Goal: Task Accomplishment & Management: Use online tool/utility

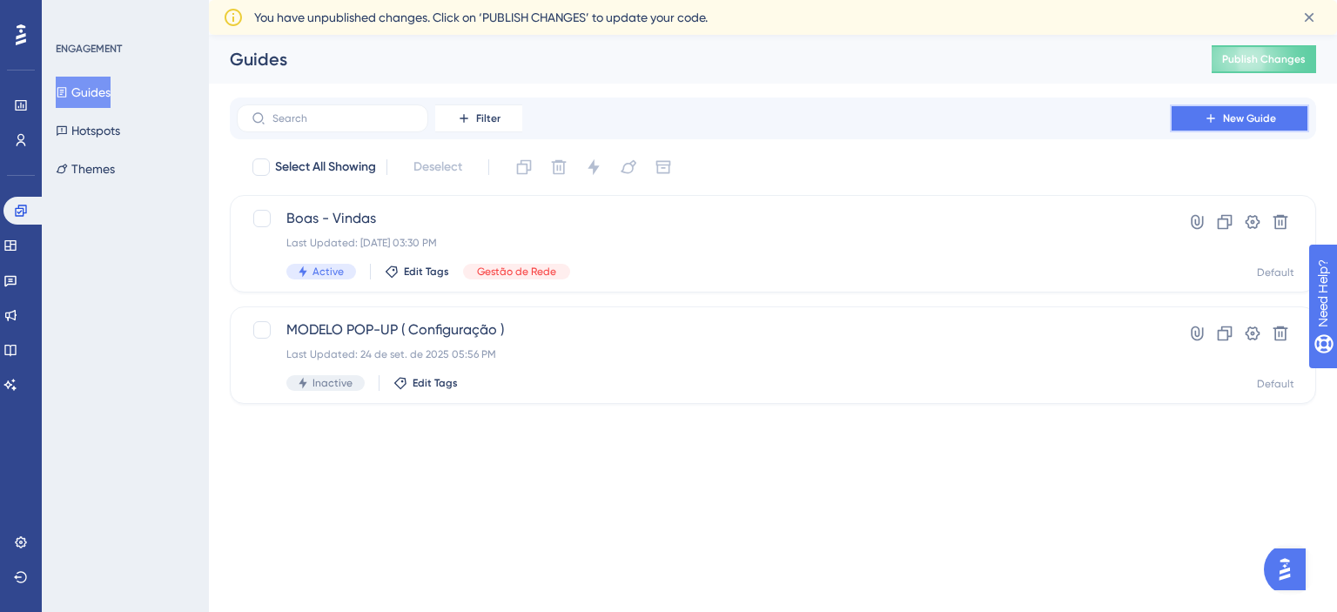
click at [1231, 111] on span "New Guide" at bounding box center [1249, 118] width 53 height 14
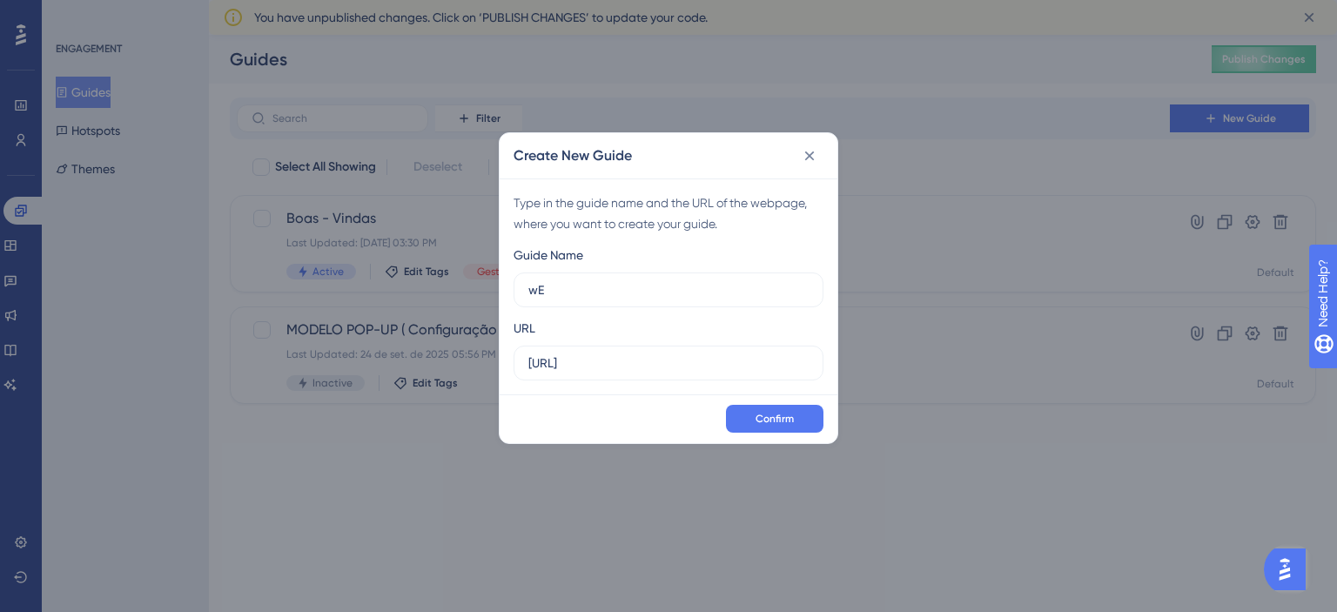
type input "w"
type input "Webinar - Nova tela de pós consulta"
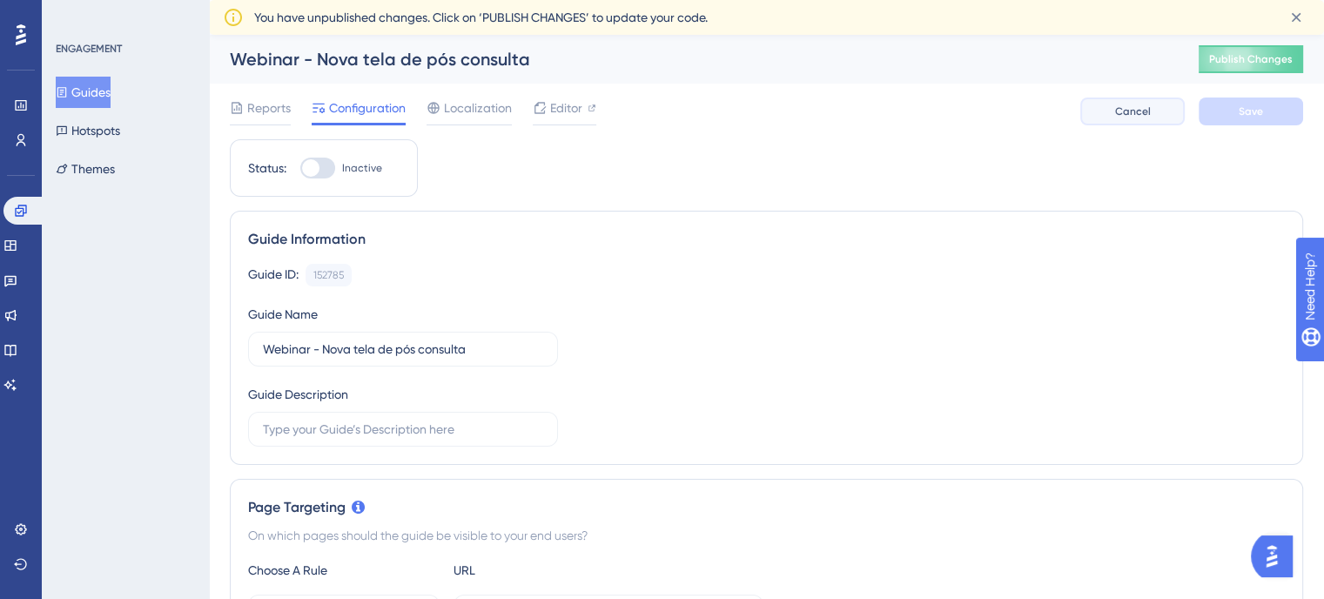
click at [1132, 118] on span "Cancel" at bounding box center [1133, 111] width 36 height 14
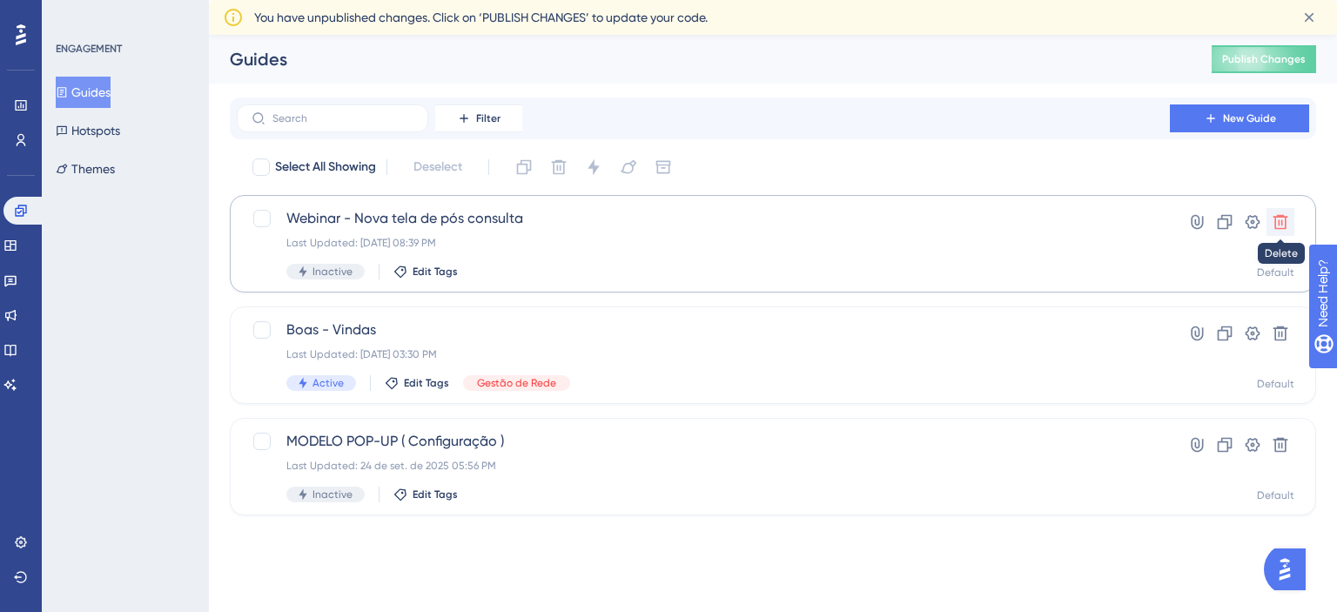
click at [1291, 218] on button at bounding box center [1281, 222] width 28 height 28
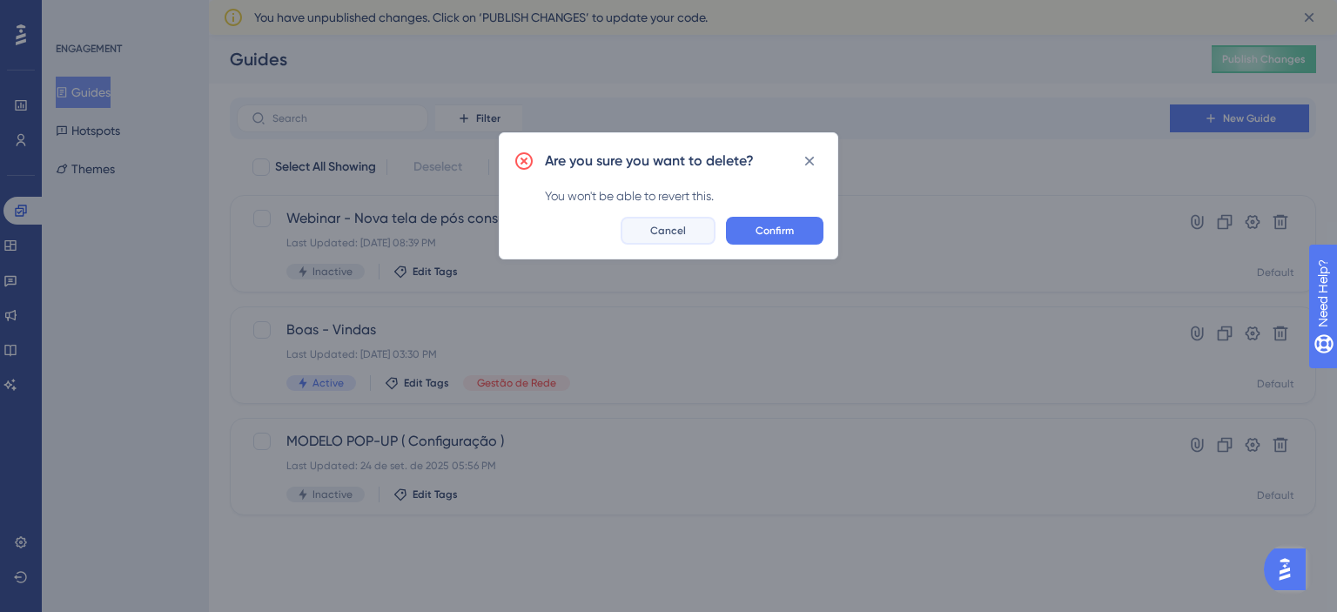
click at [662, 224] on span "Cancel" at bounding box center [668, 231] width 36 height 14
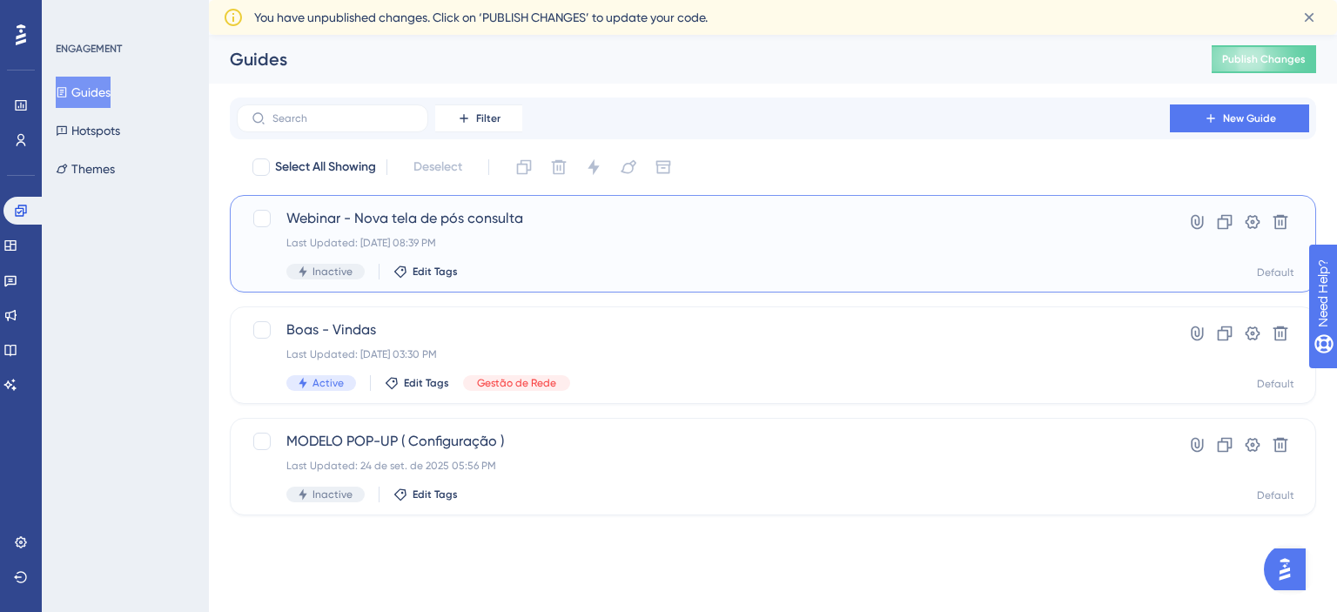
drag, startPoint x: 530, startPoint y: 216, endPoint x: 343, endPoint y: 220, distance: 187.2
click at [343, 220] on span "Webinar - Nova tela de pós consulta" at bounding box center [703, 218] width 834 height 21
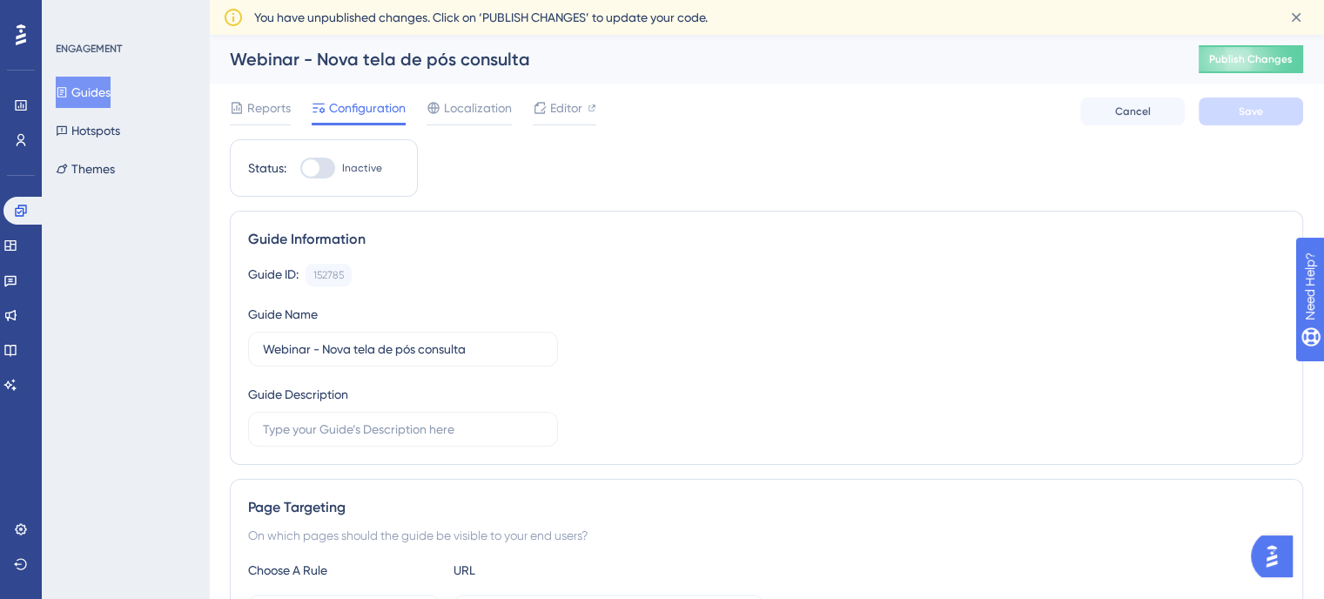
click at [343, 220] on div "Guide Information Guide ID: 152785 Copy Guide Name Webinar - Nova tela de pós c…" at bounding box center [766, 338] width 1073 height 254
click at [421, 58] on div "Webinar - Nova tela de pós consulta" at bounding box center [692, 59] width 925 height 24
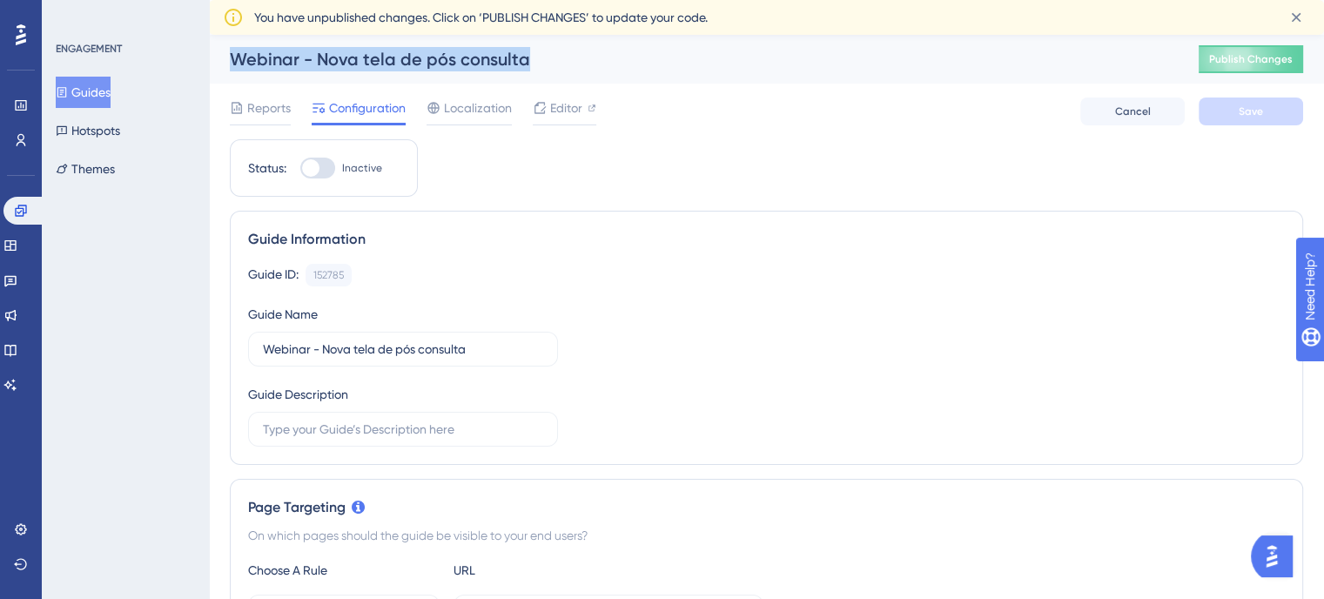
click at [421, 58] on div "Webinar - Nova tela de pós consulta" at bounding box center [692, 59] width 925 height 24
copy div "Webinar - Nova tela de pós consulta"
click at [1128, 117] on span "Cancel" at bounding box center [1133, 111] width 36 height 14
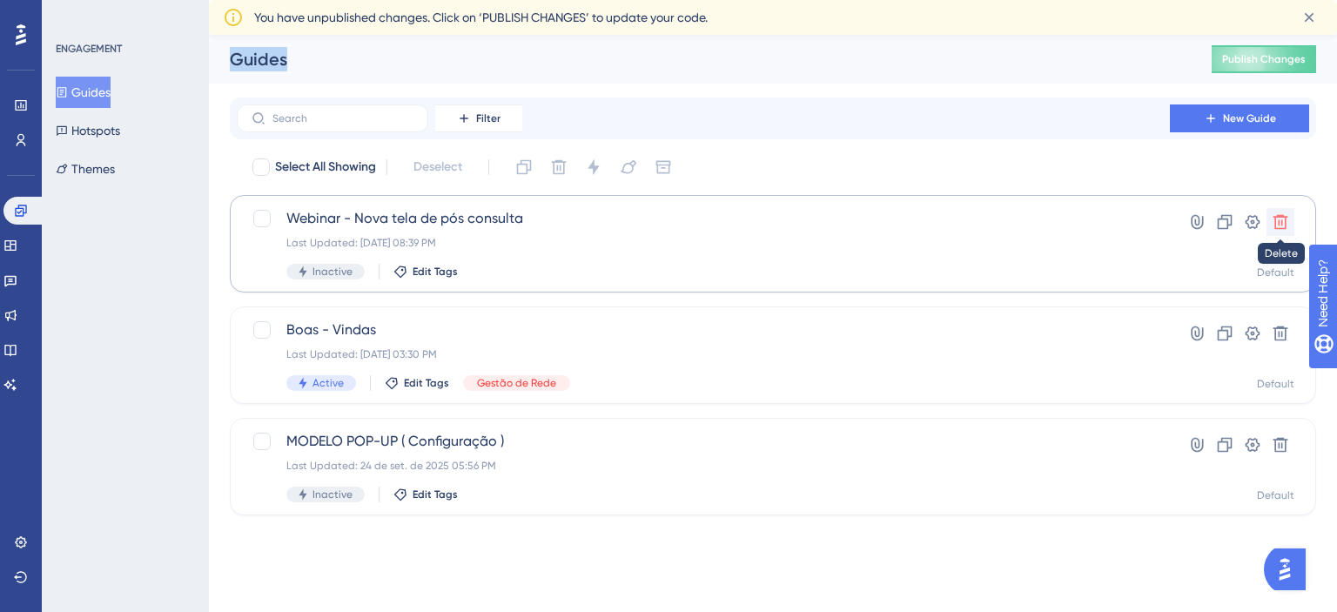
click at [1283, 218] on icon at bounding box center [1280, 221] width 17 height 17
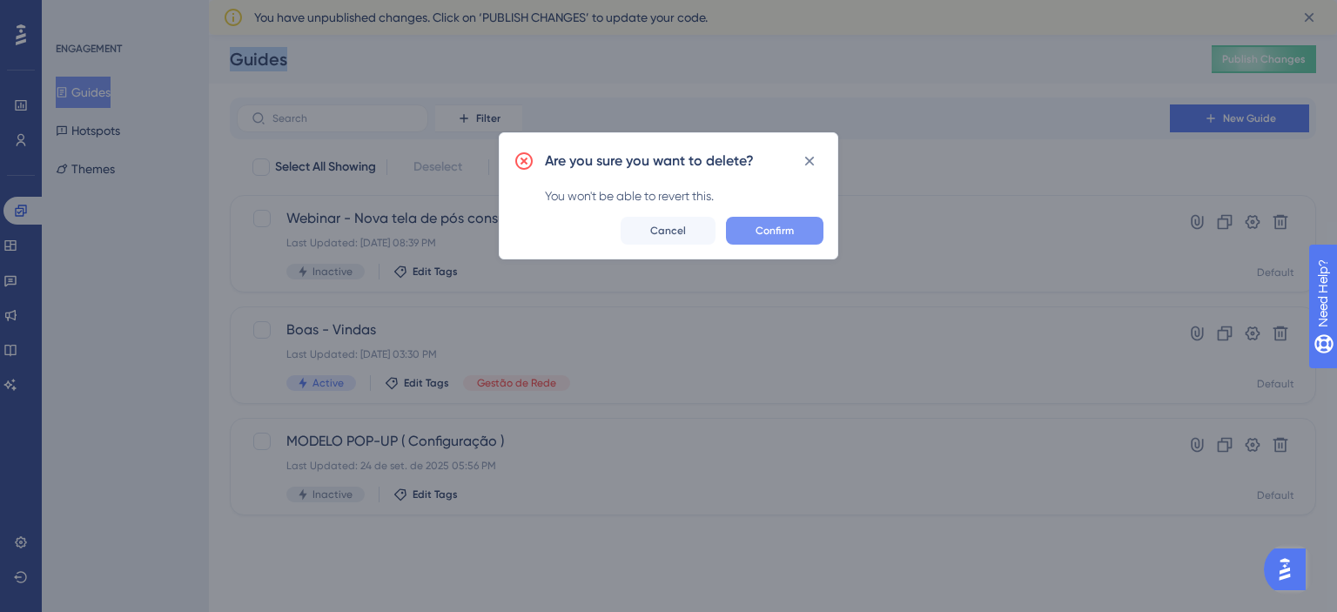
click at [750, 232] on button "Confirm" at bounding box center [774, 231] width 97 height 28
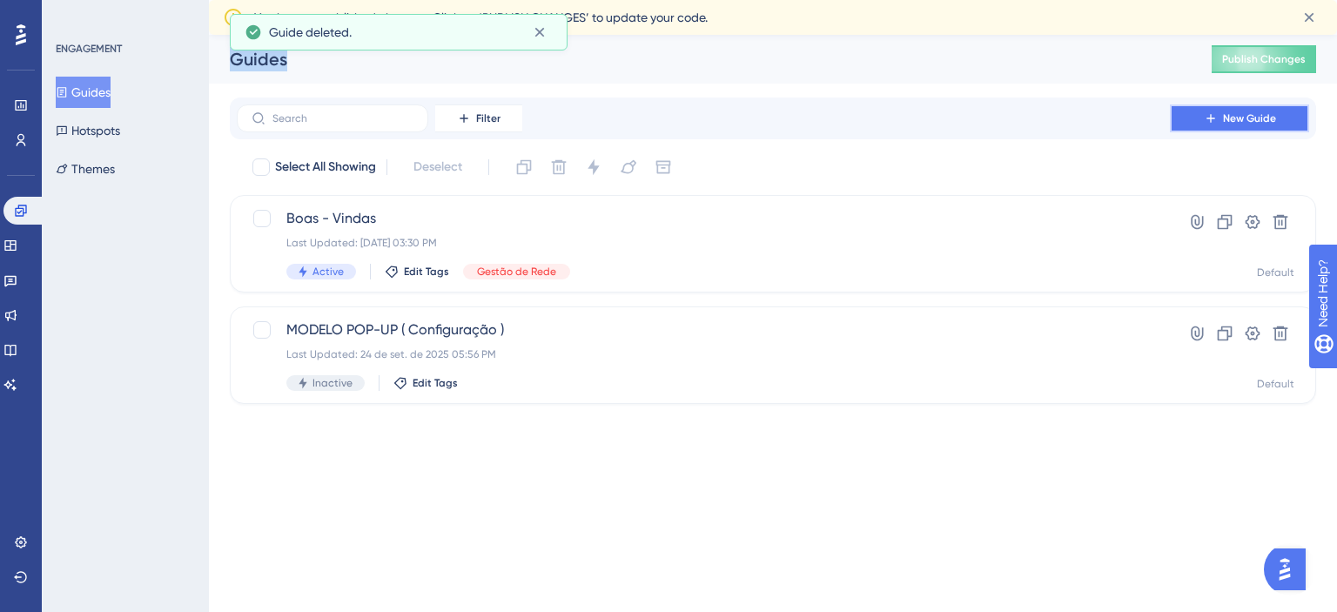
click at [1234, 110] on button "New Guide" at bounding box center [1239, 118] width 139 height 28
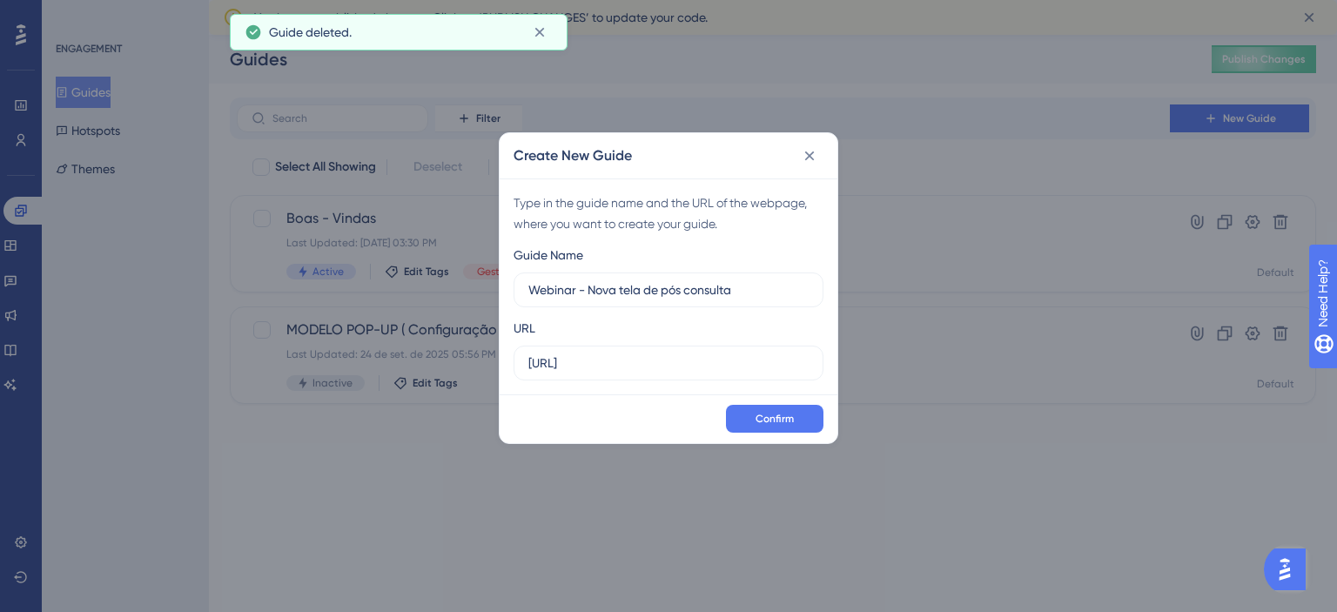
type input "Webinar - Nova tela de pós consulta"
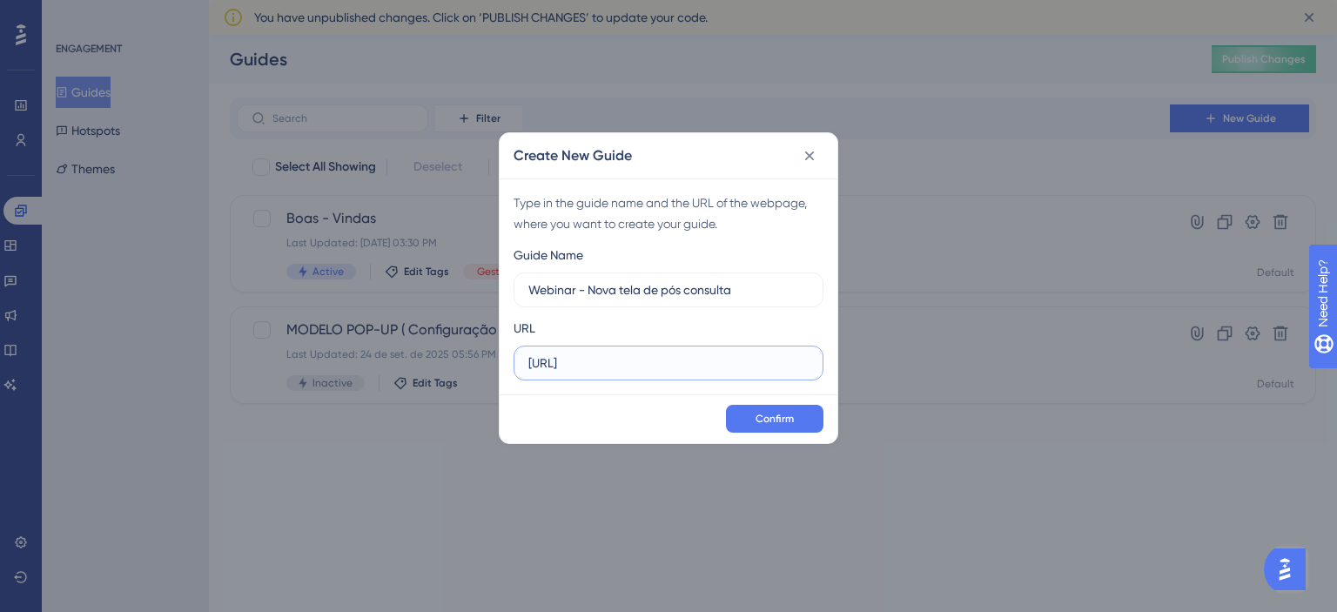
click at [635, 354] on input "http://localhost" at bounding box center [668, 362] width 280 height 19
paste input "s://sistema.webdentalsolucoes.io/"
type input "https://sistema.webdentalsolucoes.io/"
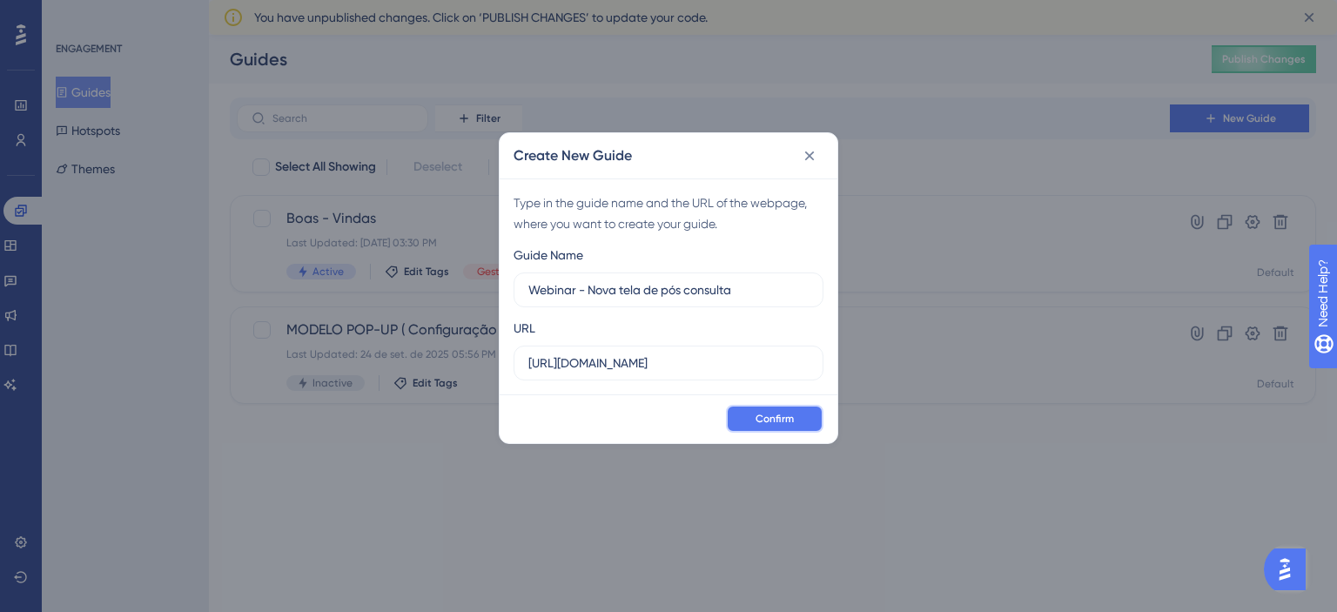
click at [770, 424] on span "Confirm" at bounding box center [775, 419] width 38 height 14
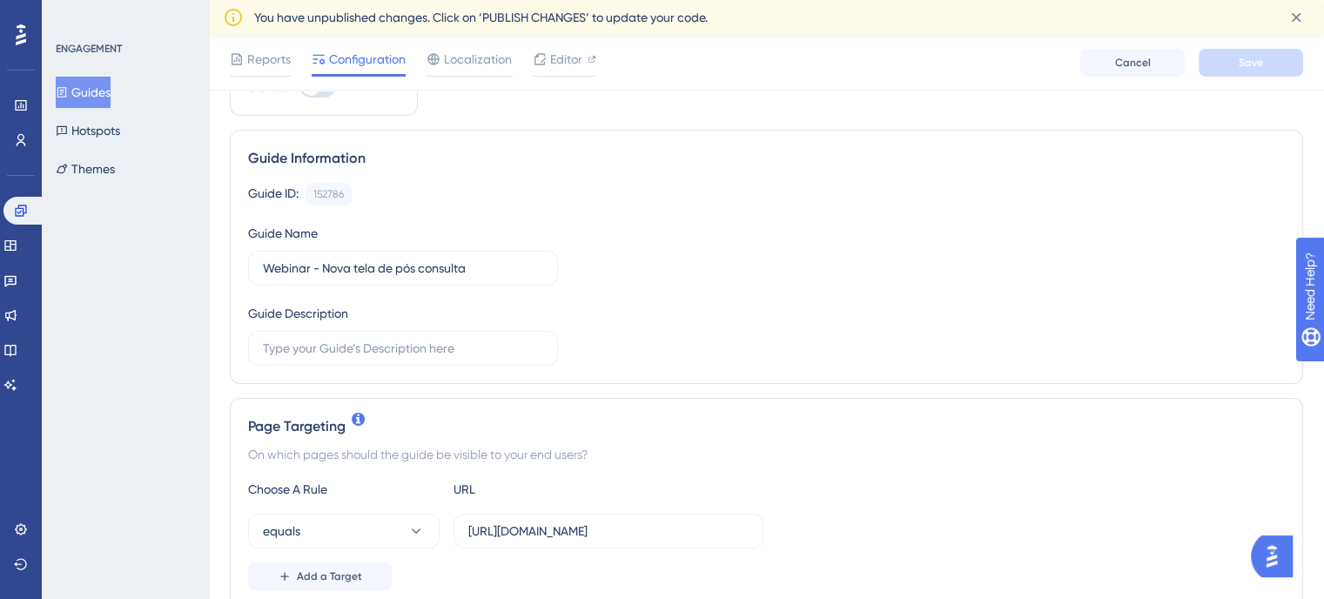
scroll to position [174, 0]
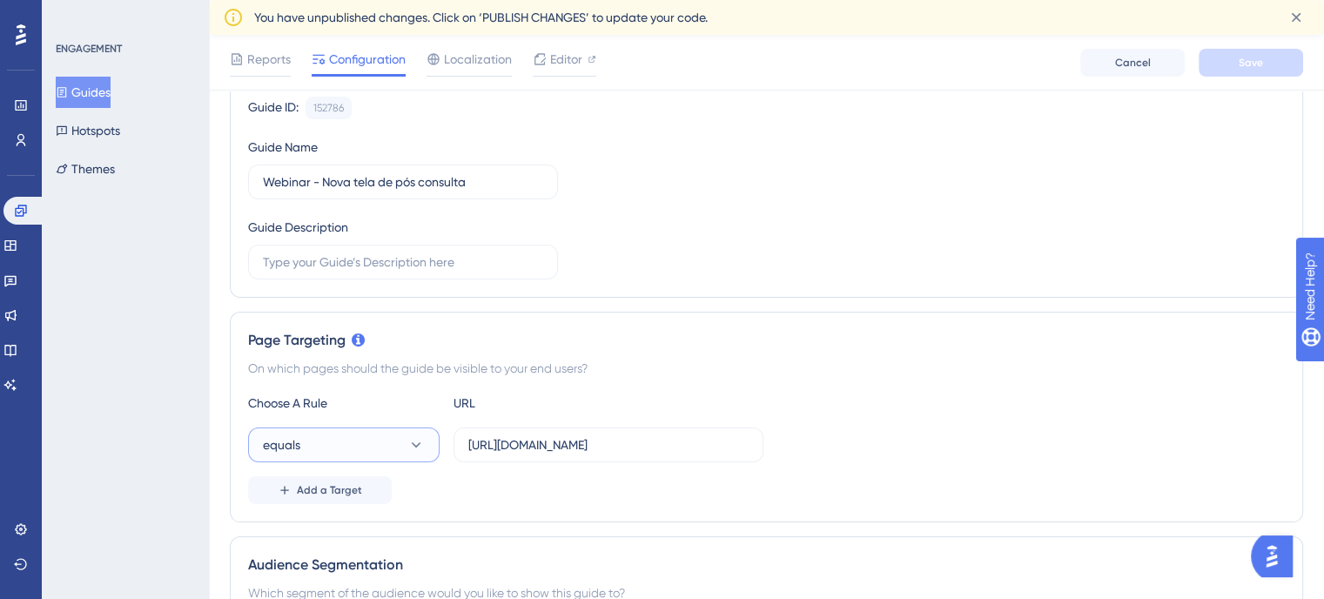
click at [411, 438] on icon at bounding box center [415, 444] width 17 height 17
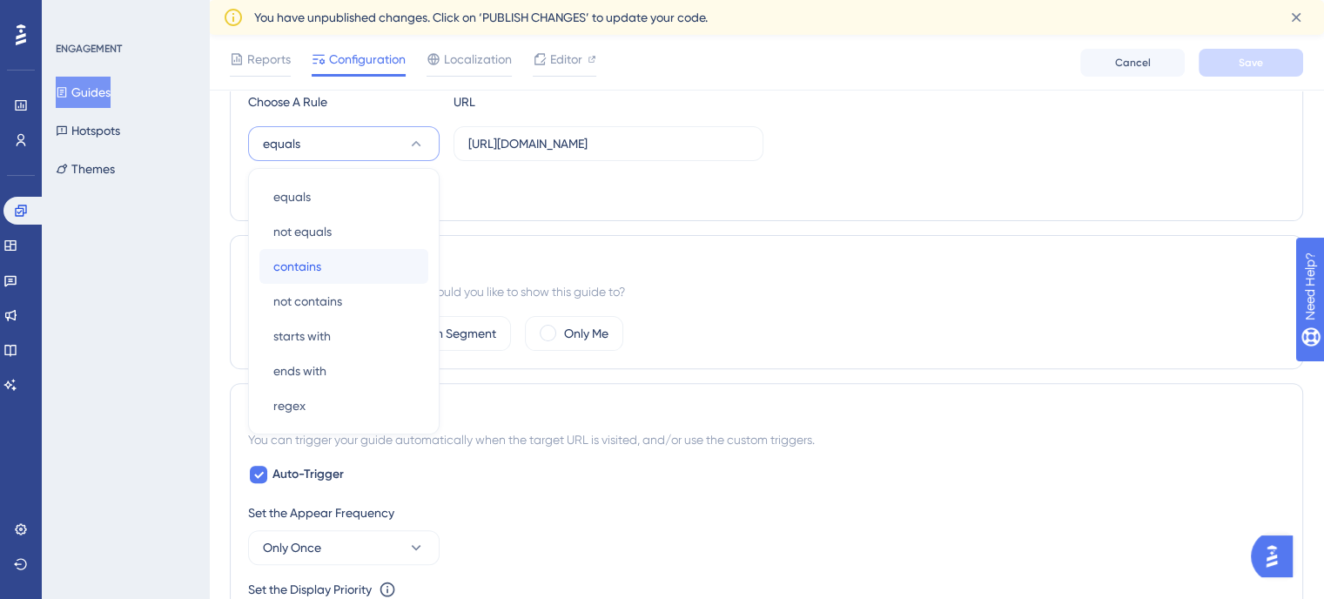
click at [350, 260] on div "contains contains" at bounding box center [343, 266] width 141 height 35
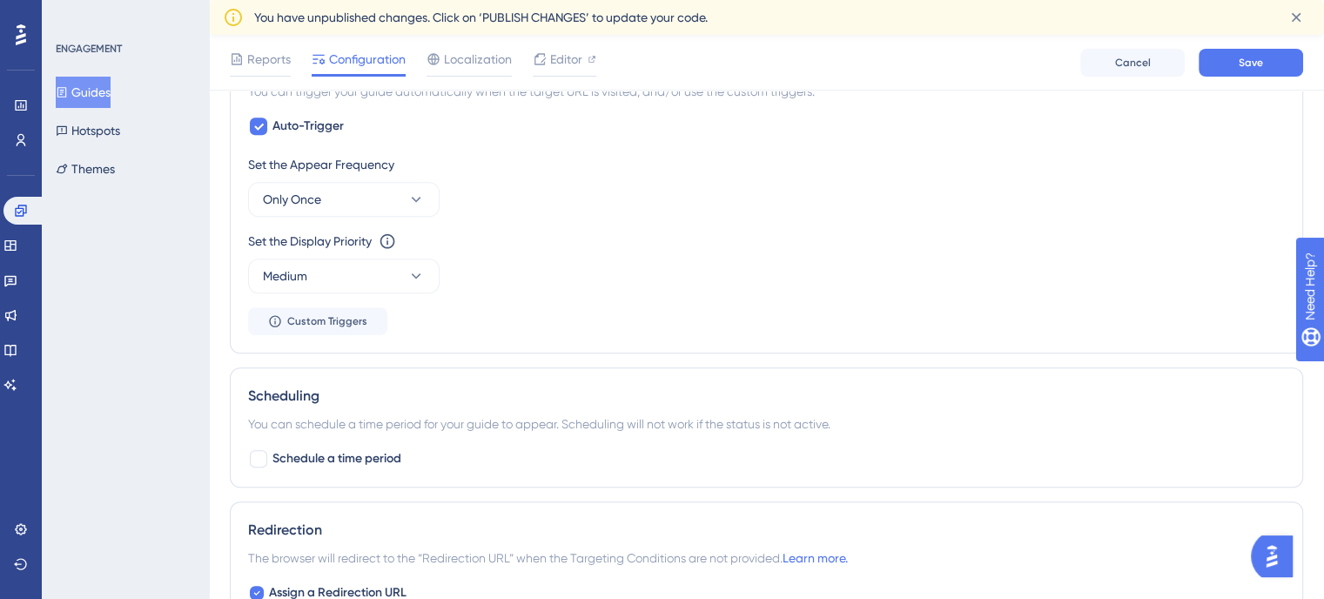
click at [414, 302] on div "Set the Appear Frequency Only Once Set the Display Priority This option will se…" at bounding box center [766, 244] width 1037 height 181
click at [411, 283] on button "Medium" at bounding box center [344, 276] width 192 height 35
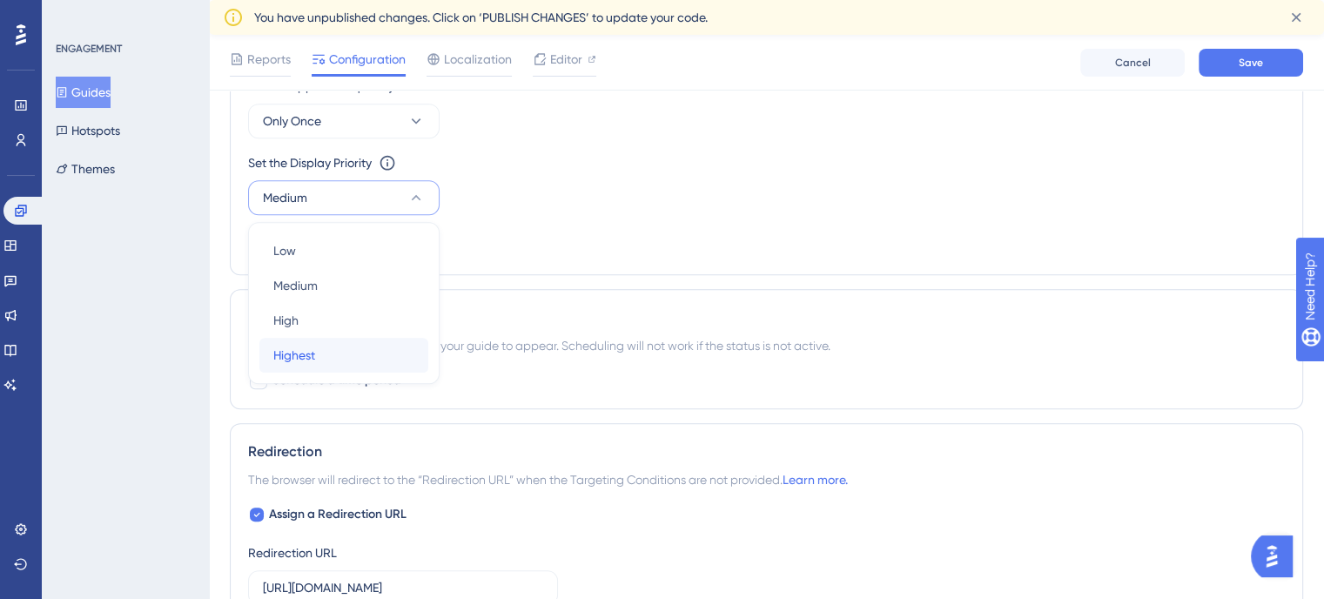
click at [346, 363] on div "Highest Highest" at bounding box center [343, 355] width 141 height 35
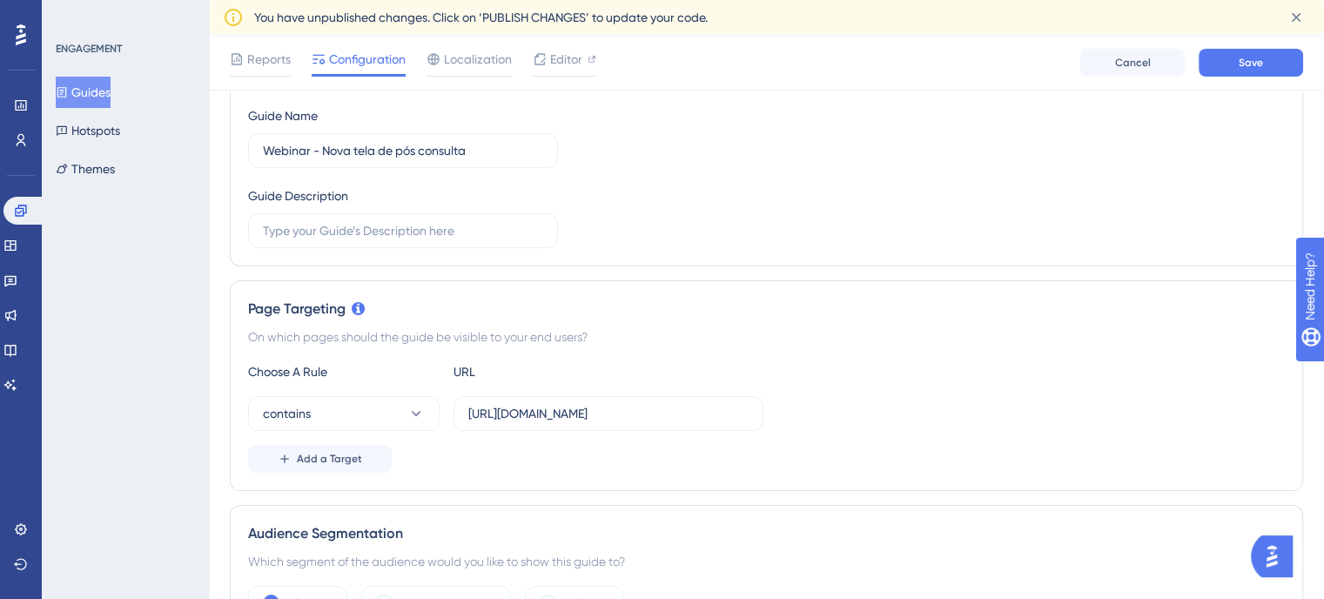
scroll to position [0, 0]
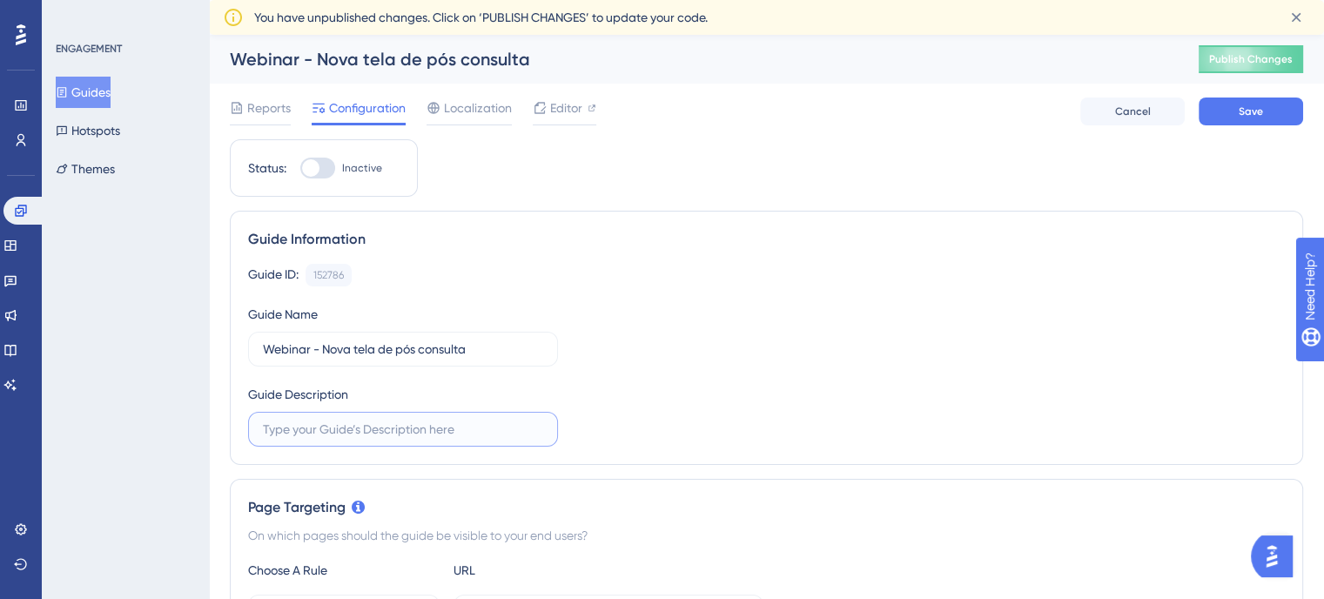
click at [462, 430] on input "text" at bounding box center [403, 429] width 280 height 19
type input "Comunicado Webinar nova tela de pós consulta Odonto"
click at [327, 171] on div at bounding box center [317, 168] width 35 height 21
click at [300, 169] on input "Inactive" at bounding box center [299, 168] width 1 height 1
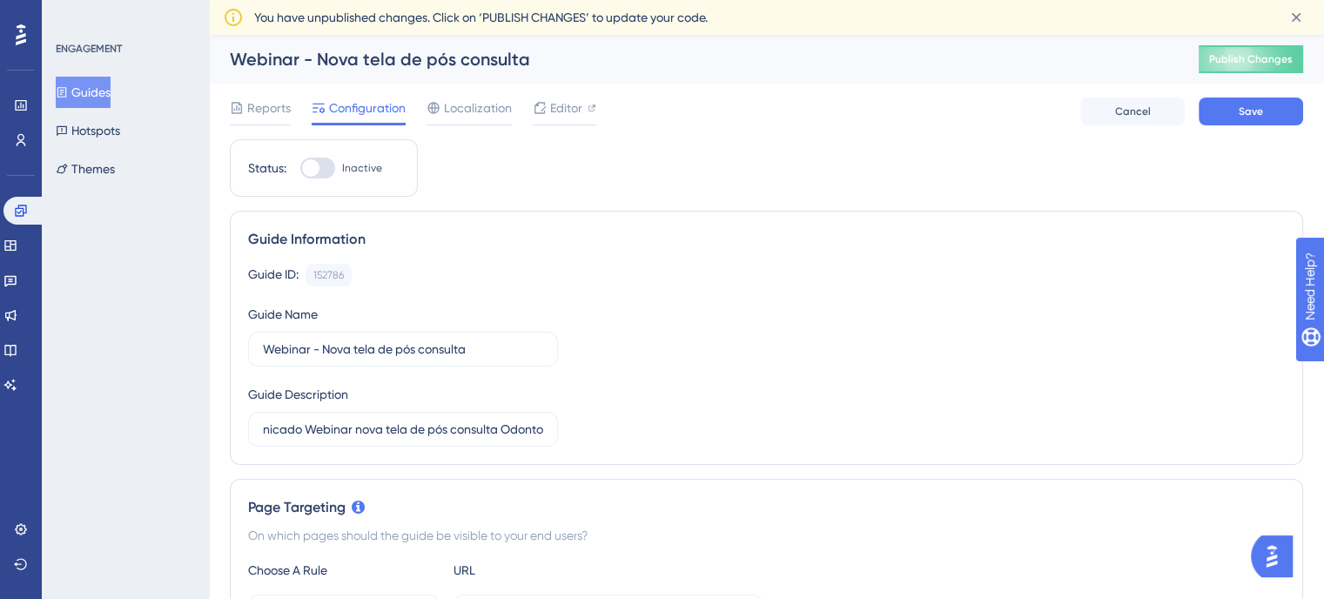
scroll to position [0, 0]
click at [317, 166] on div at bounding box center [324, 167] width 17 height 17
click at [300, 168] on input "Active" at bounding box center [299, 168] width 1 height 1
click at [317, 166] on div at bounding box center [310, 167] width 17 height 17
click at [300, 168] on input "Inactive" at bounding box center [299, 168] width 1 height 1
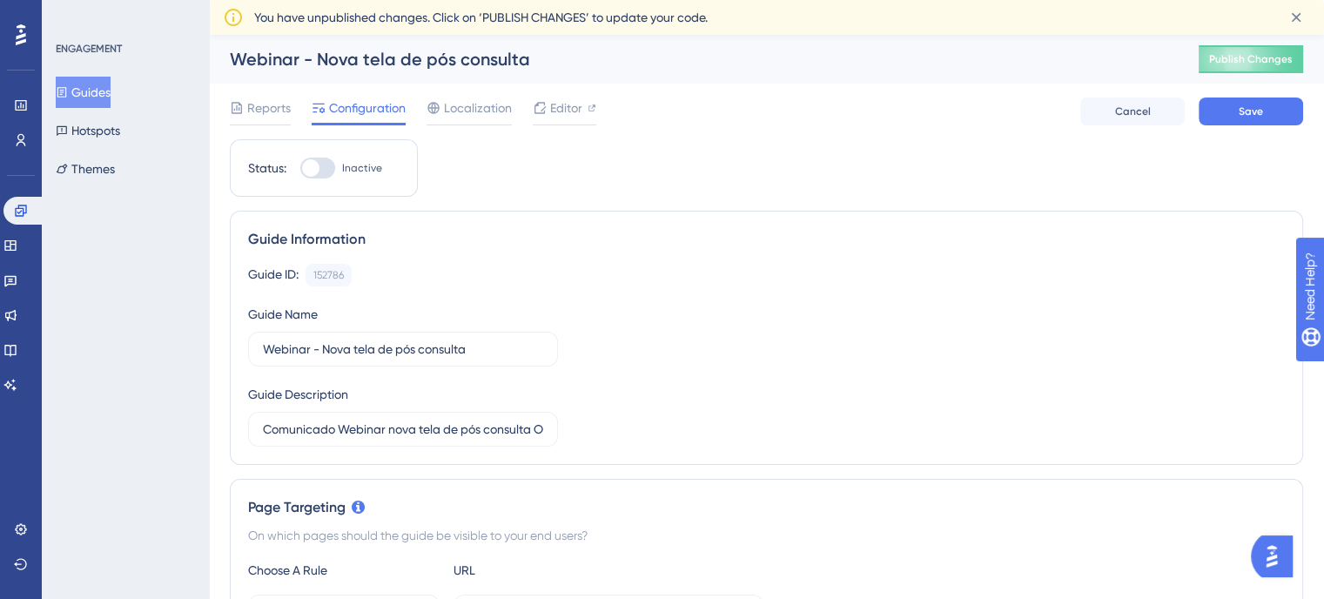
checkbox input "true"
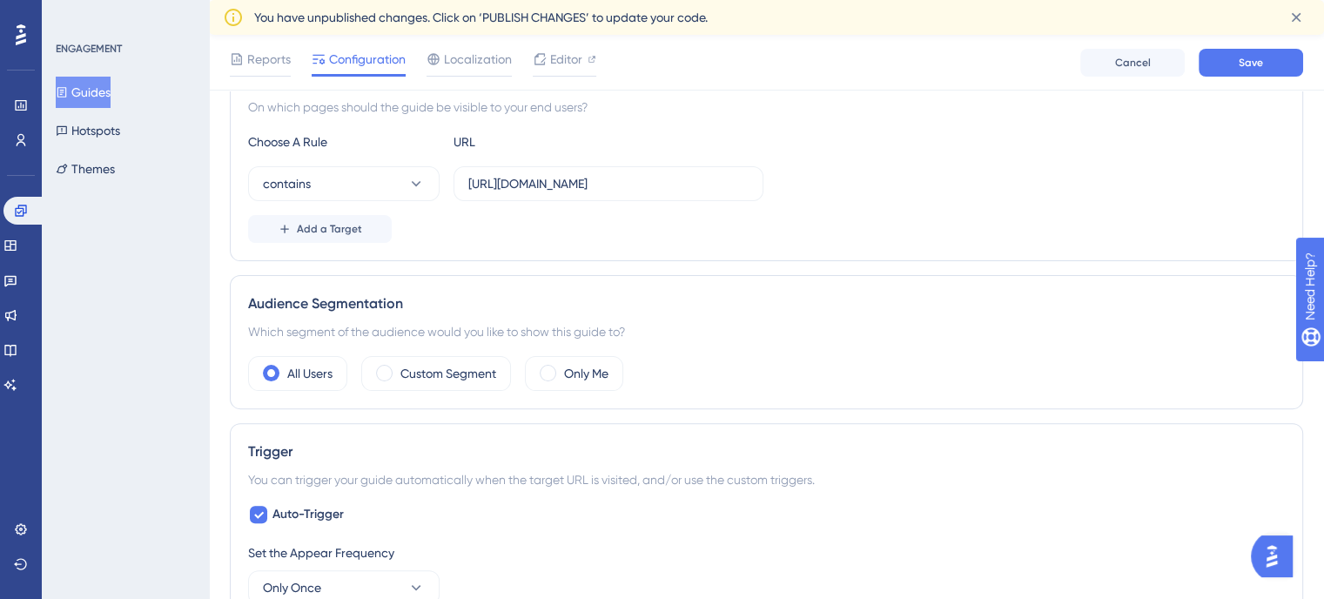
scroll to position [783, 0]
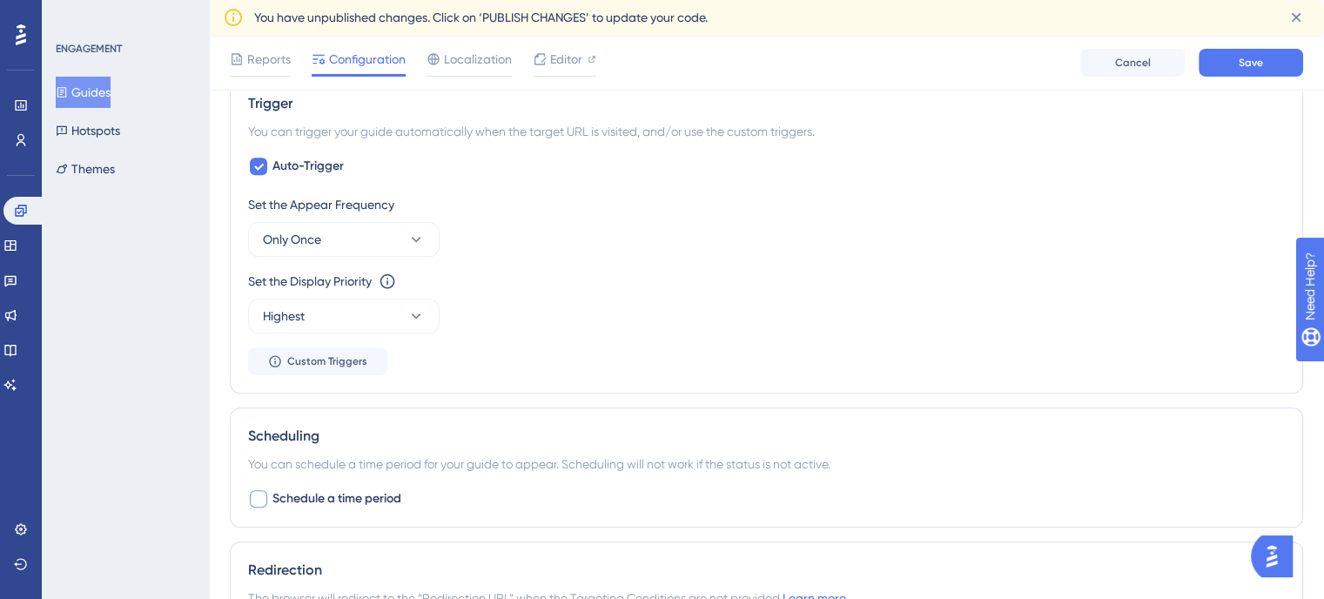
click at [347, 502] on span "Schedule a time period" at bounding box center [336, 498] width 129 height 21
checkbox input "true"
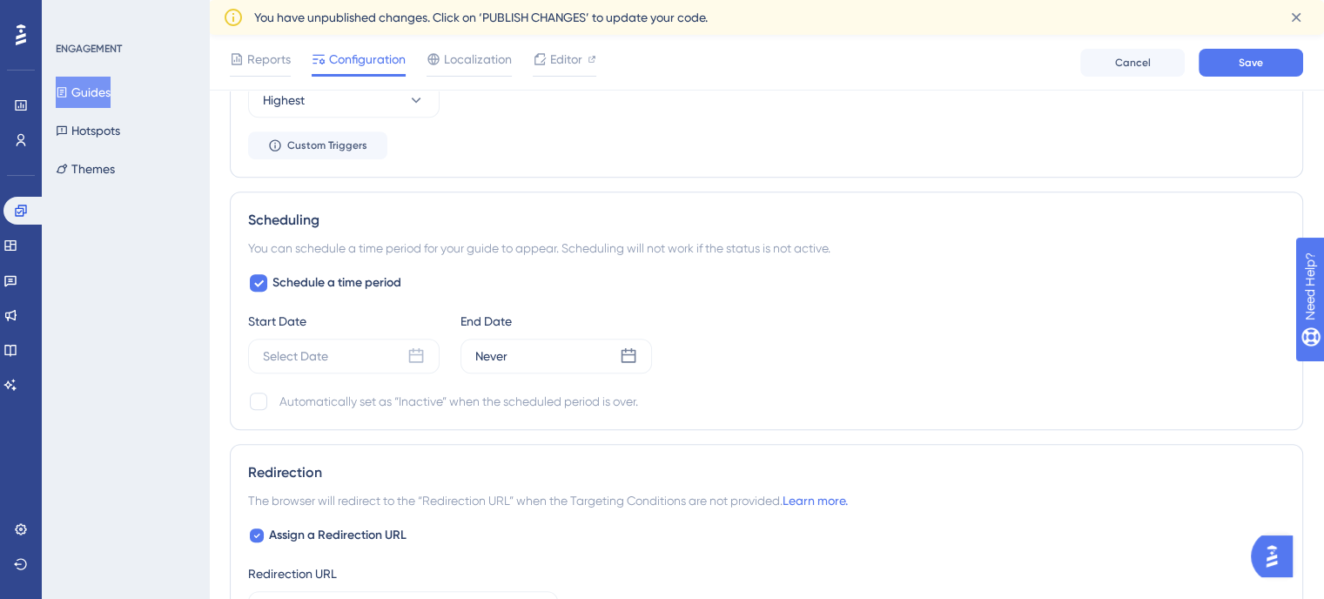
scroll to position [1045, 0]
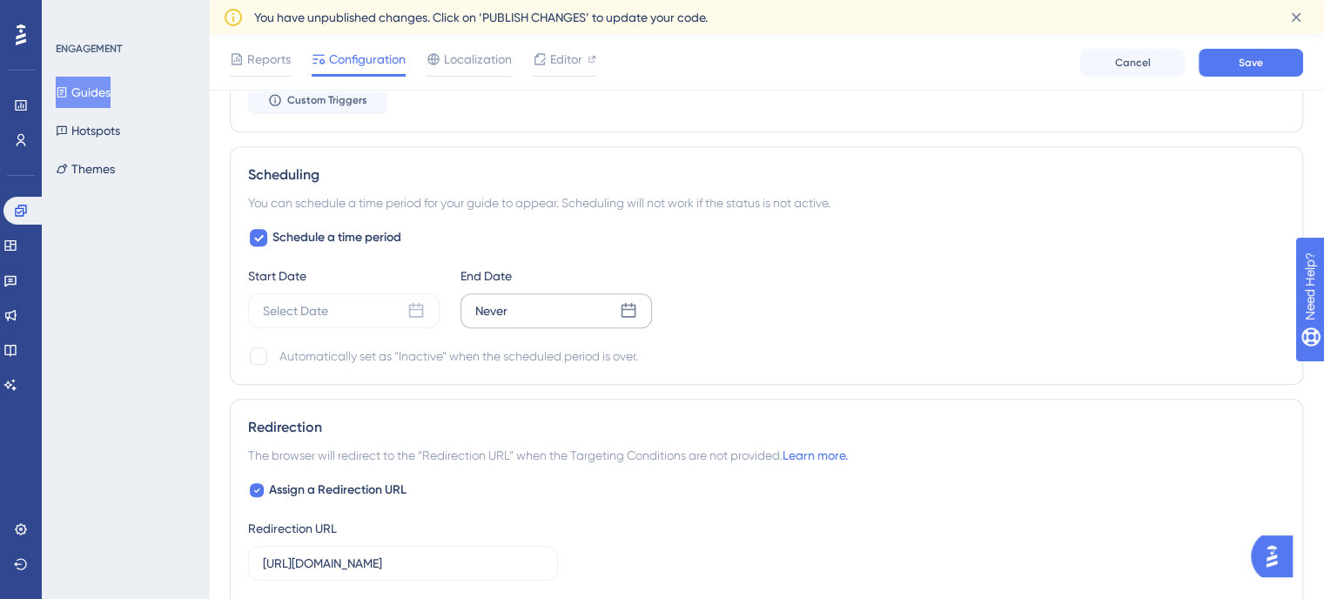
click at [522, 312] on div "Never" at bounding box center [556, 310] width 192 height 35
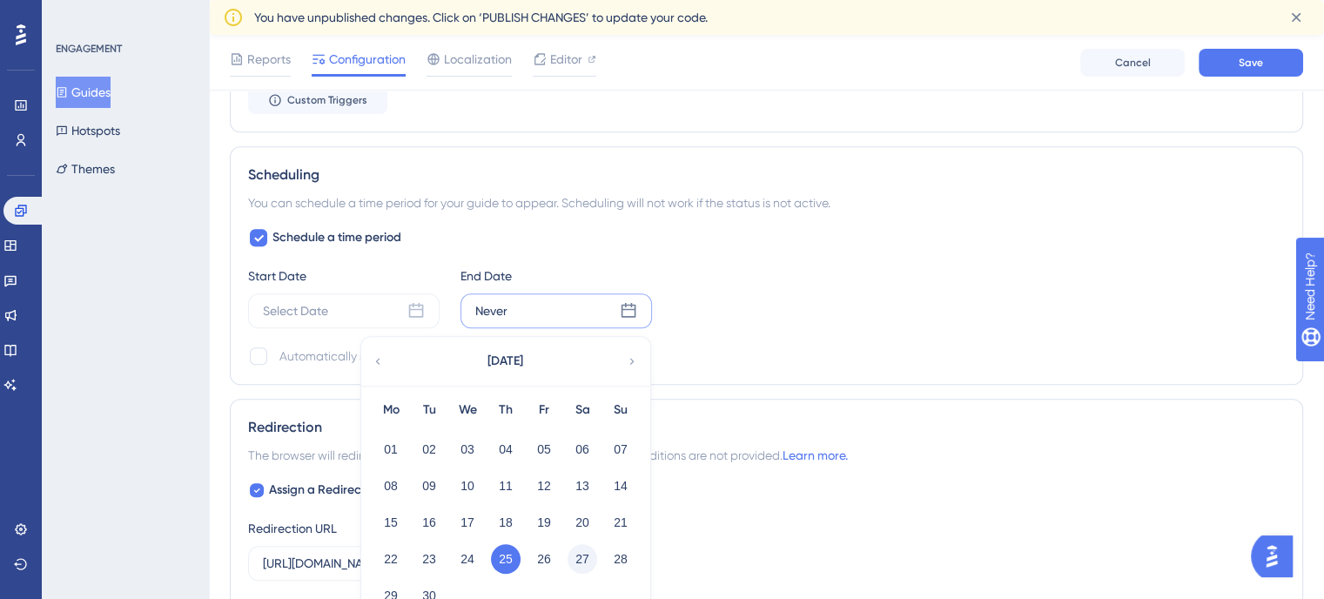
click at [590, 556] on button "27" at bounding box center [583, 559] width 30 height 30
click at [689, 192] on div "You can schedule a time period for your guide to appear. Scheduling will not wo…" at bounding box center [766, 202] width 1037 height 21
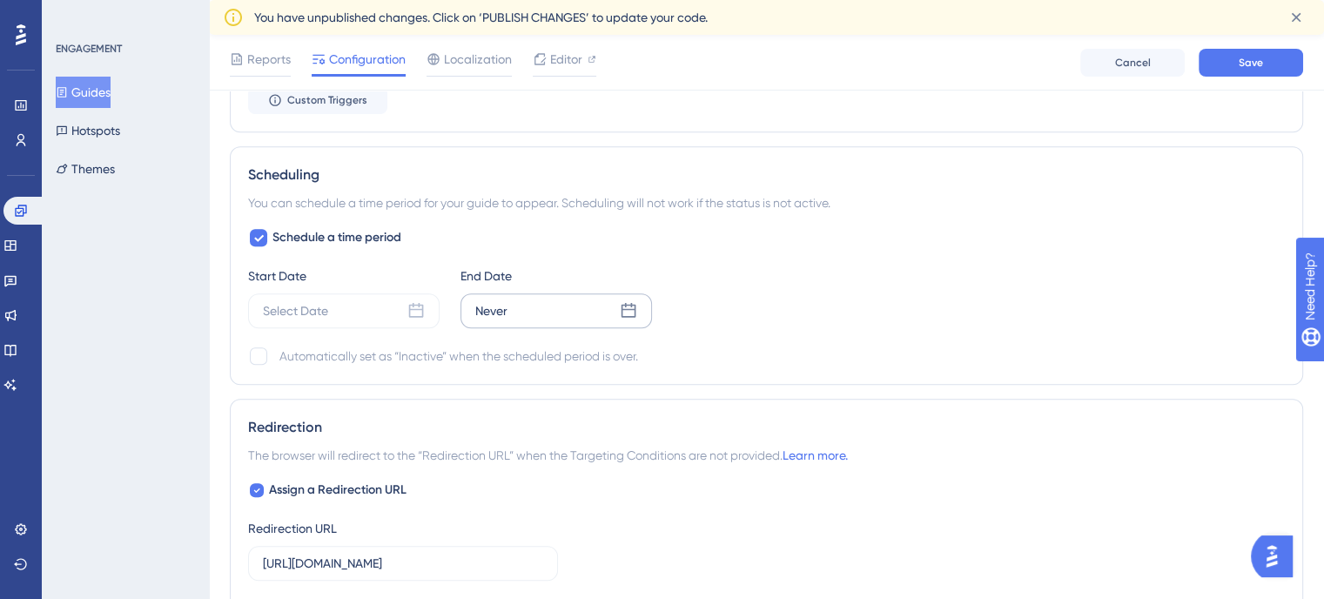
click at [580, 299] on div "Never" at bounding box center [556, 310] width 192 height 35
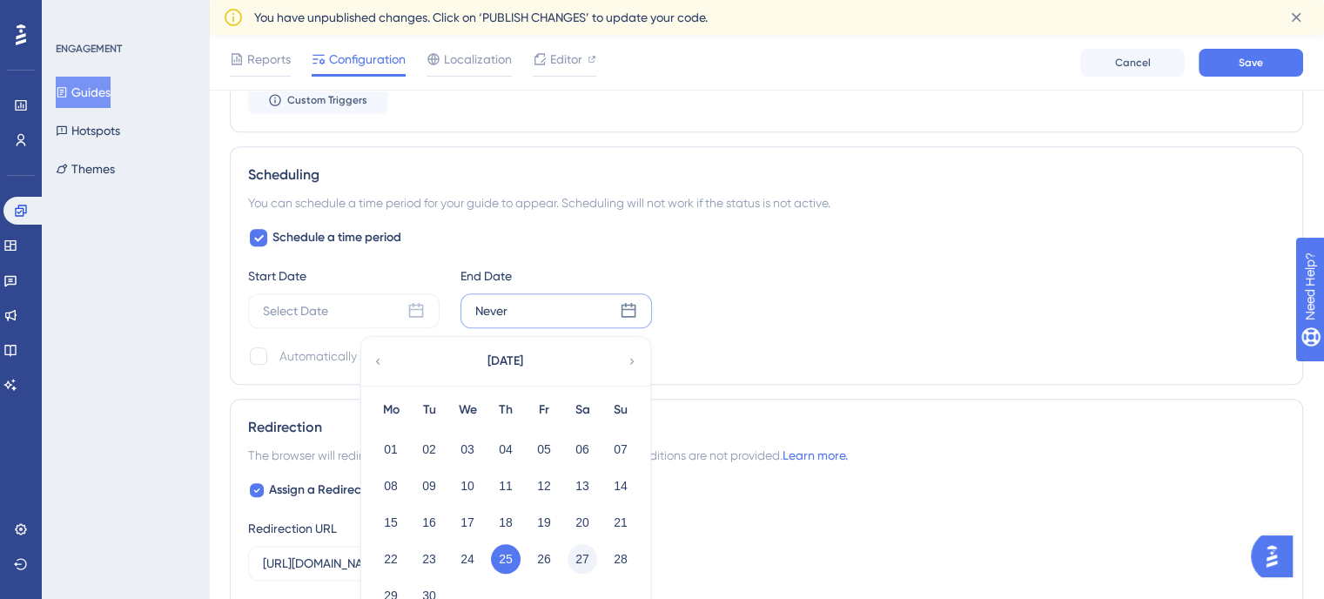
click at [594, 560] on button "27" at bounding box center [583, 559] width 30 height 30
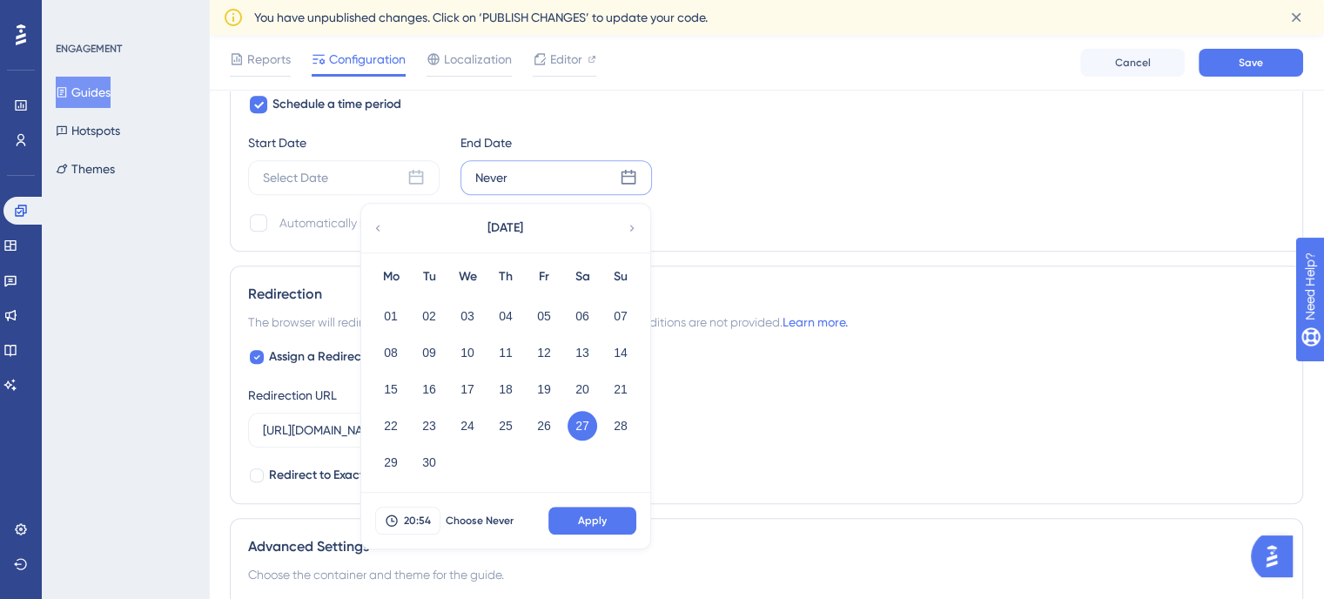
scroll to position [1306, 0]
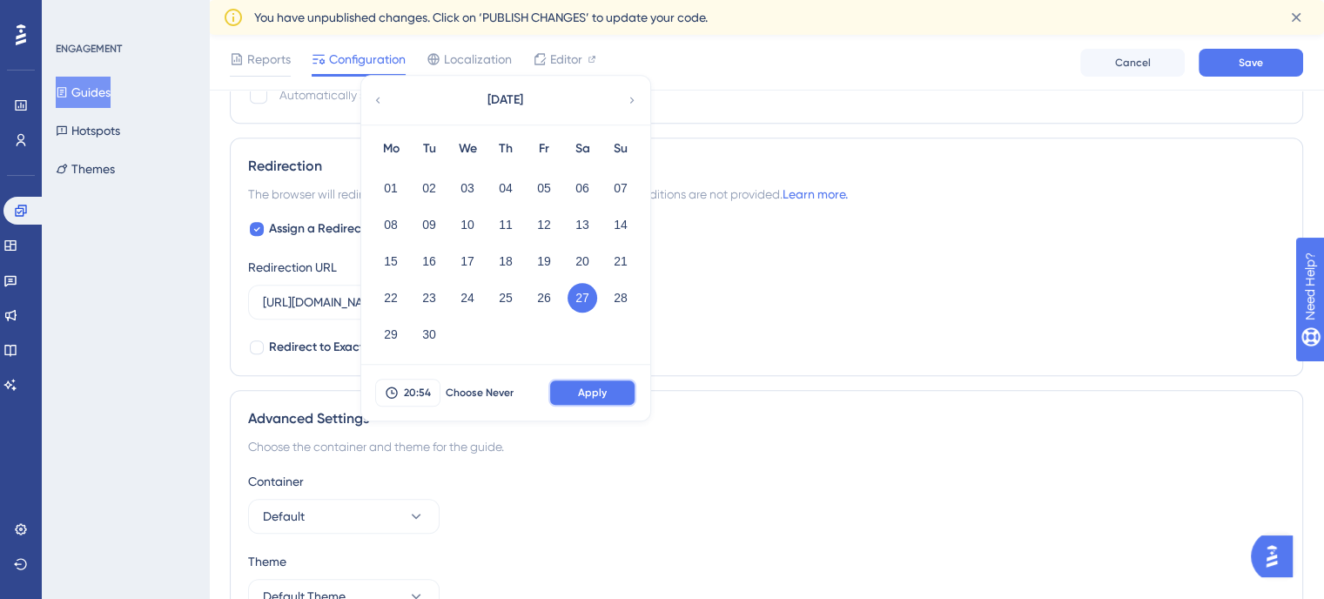
click at [597, 393] on span "Apply" at bounding box center [592, 393] width 29 height 14
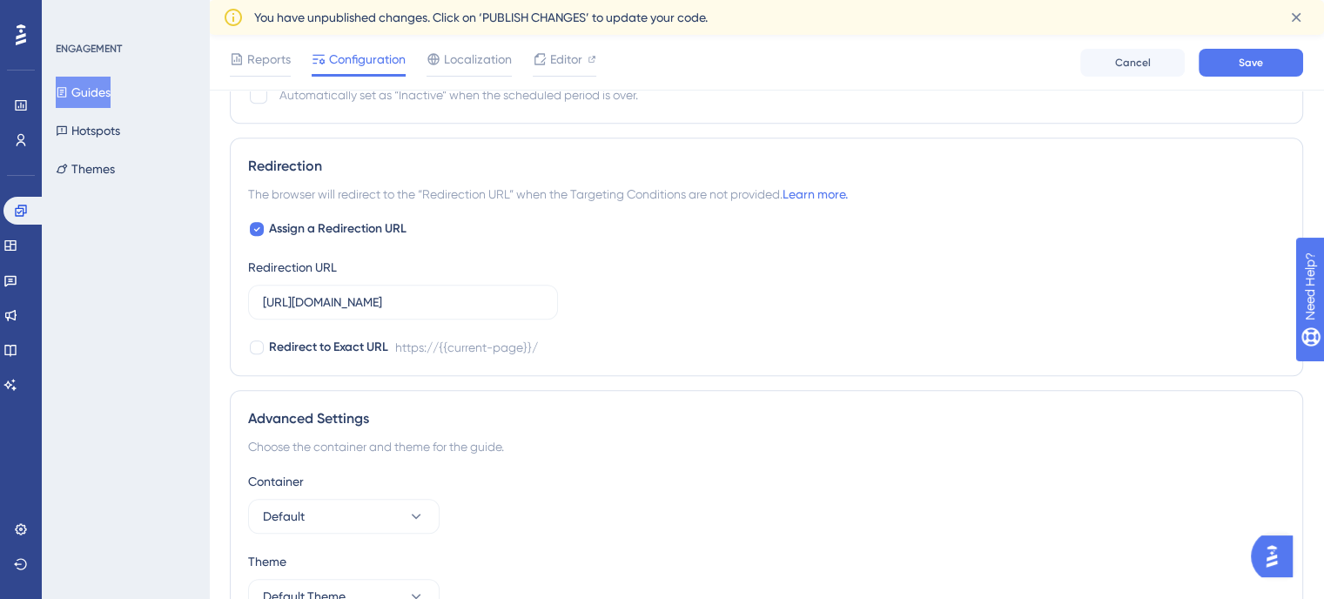
scroll to position [1132, 0]
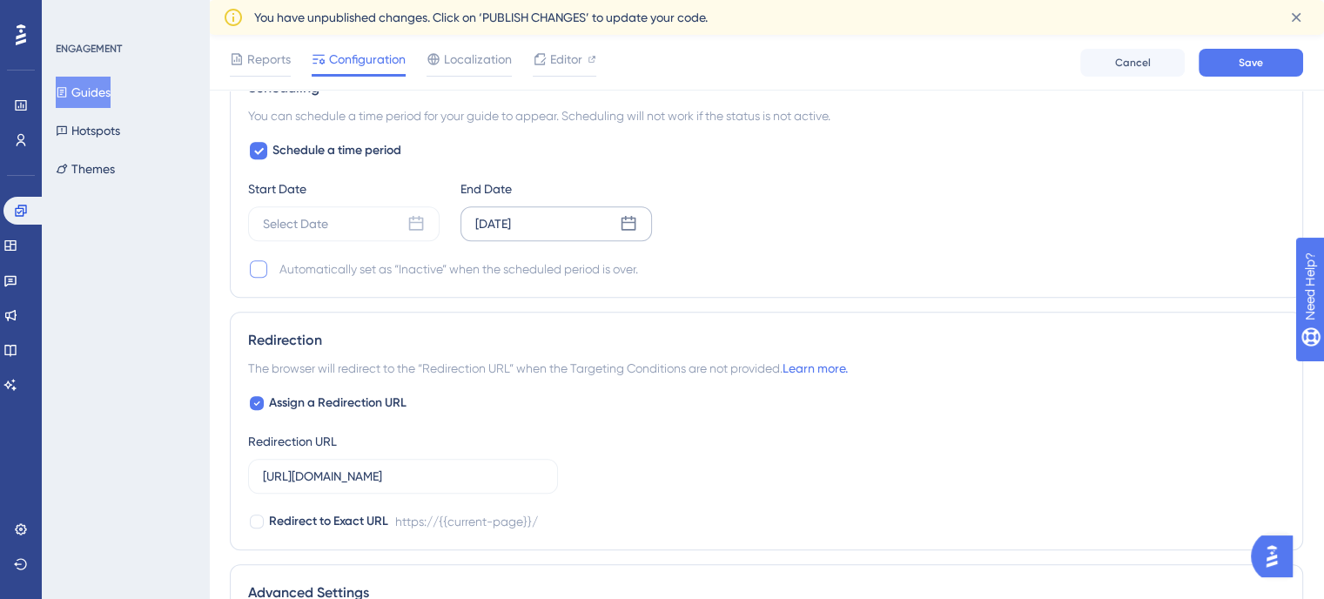
click at [251, 271] on div at bounding box center [258, 268] width 17 height 17
checkbox input "true"
click at [343, 223] on div "Select Date" at bounding box center [344, 223] width 192 height 35
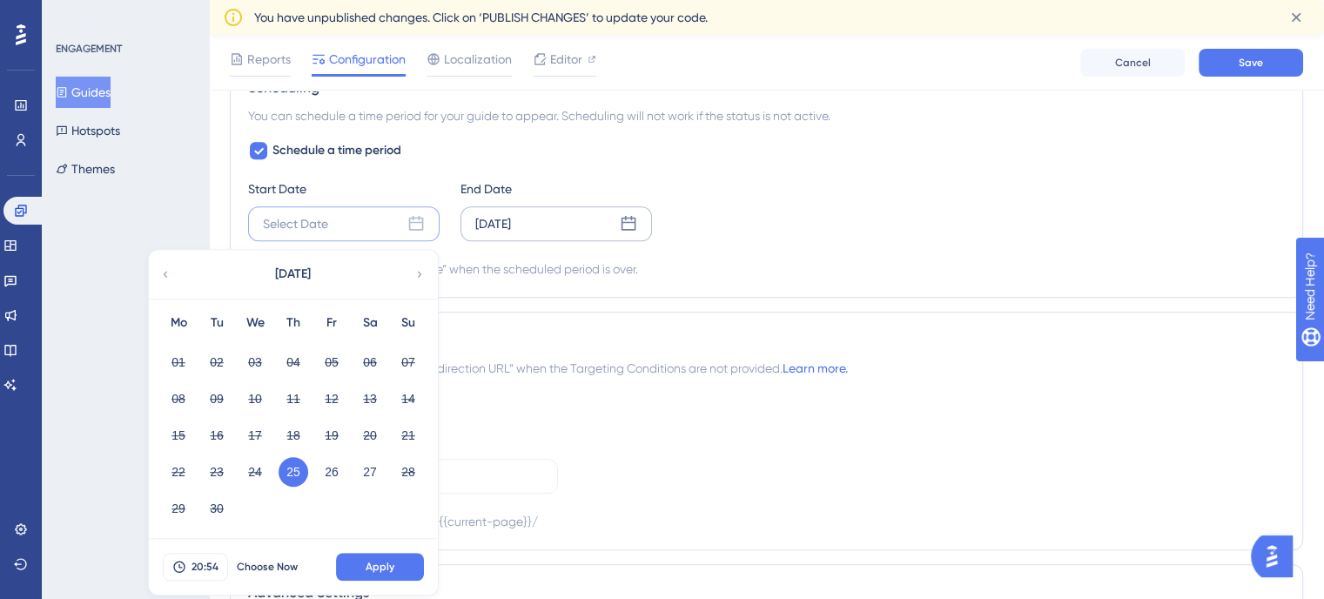
click at [297, 470] on button "25" at bounding box center [294, 472] width 30 height 30
click at [361, 561] on button "Apply" at bounding box center [380, 567] width 88 height 28
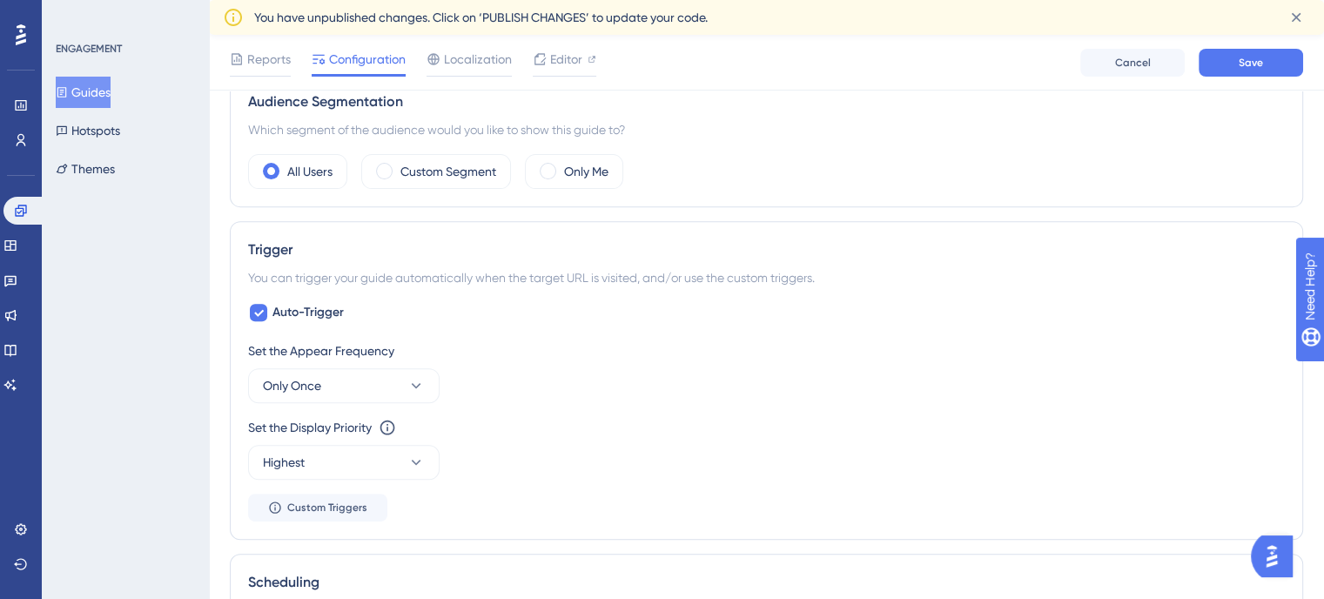
scroll to position [12, 0]
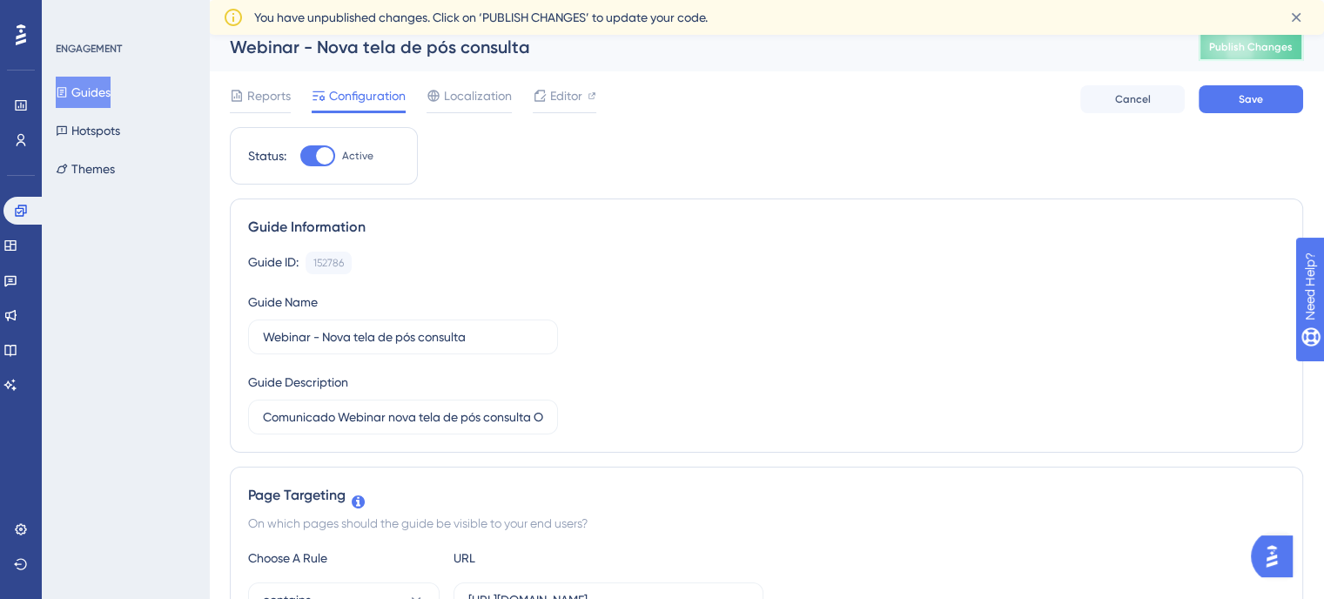
click at [1293, 51] on span "Publish Changes" at bounding box center [1251, 47] width 84 height 14
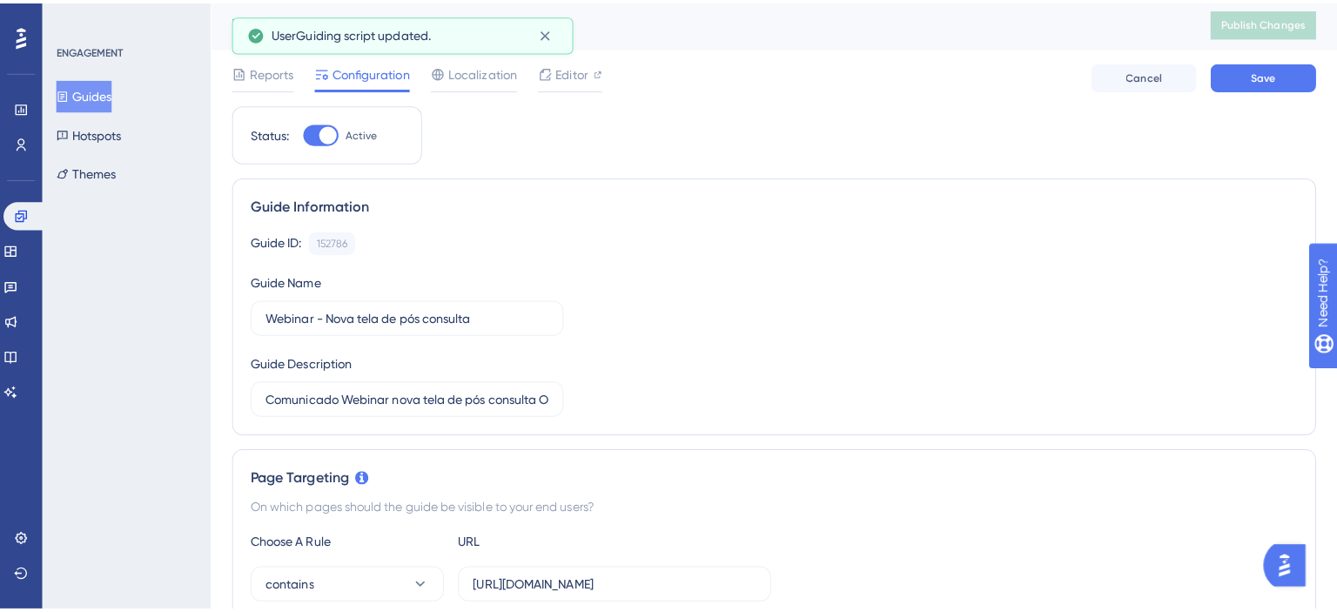
scroll to position [0, 0]
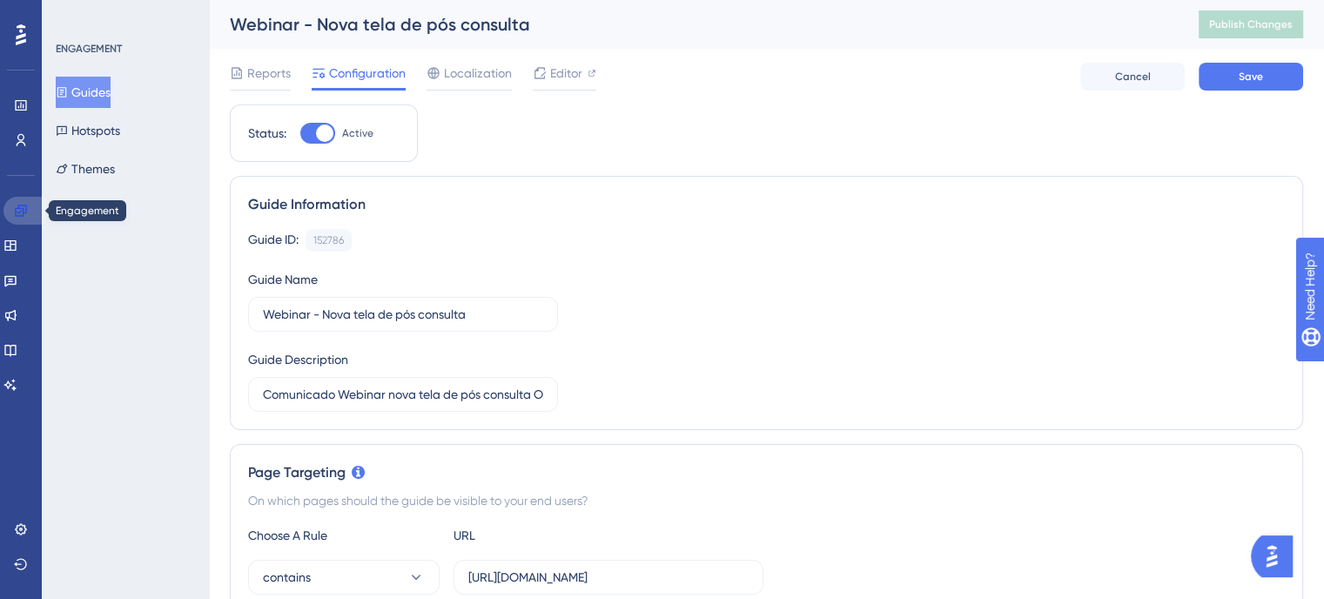
click at [11, 212] on link at bounding box center [24, 211] width 42 height 28
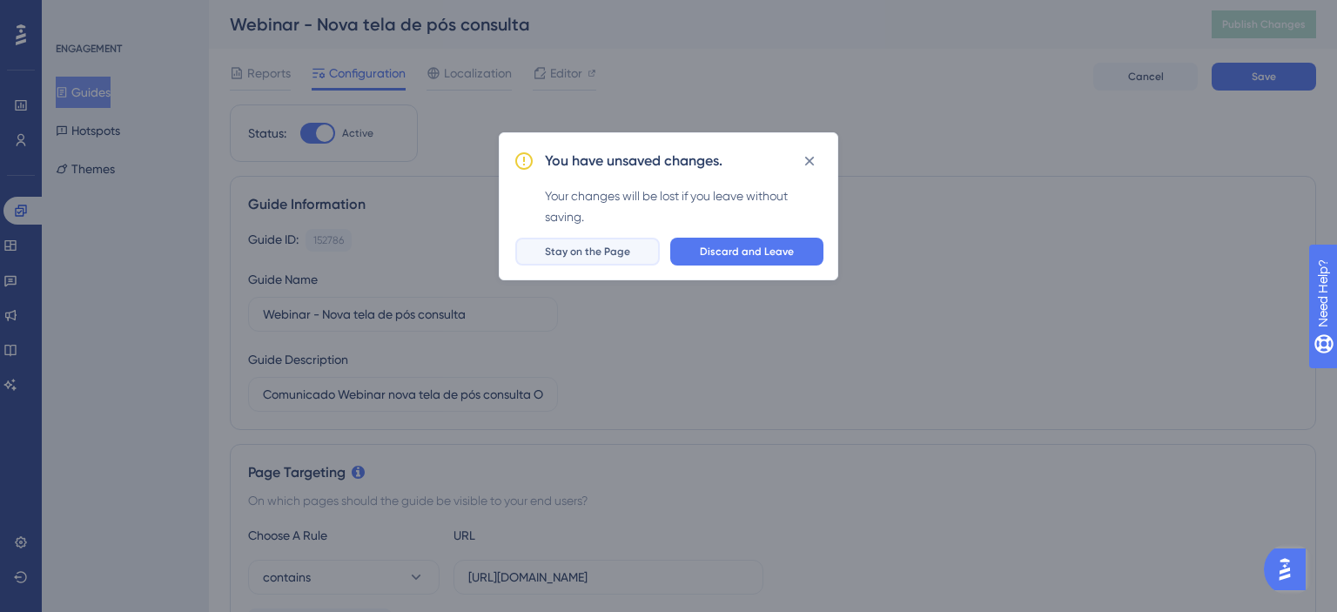
click at [611, 255] on span "Stay on the Page" at bounding box center [587, 252] width 85 height 14
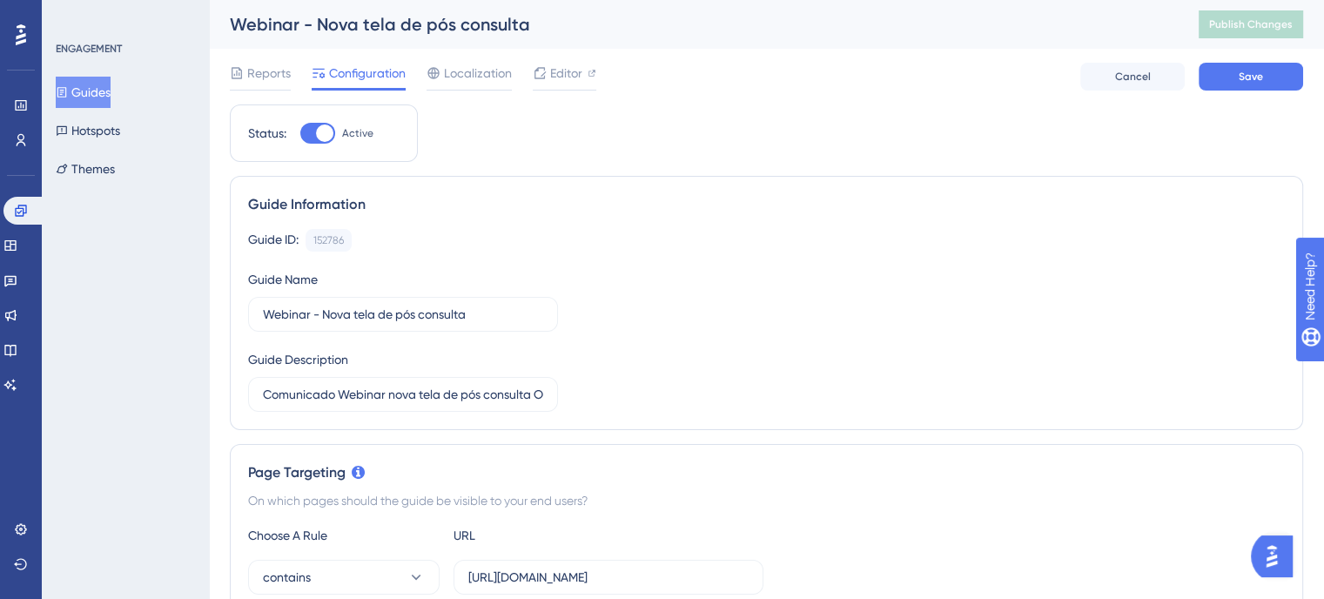
click at [1251, 91] on div "Reports Configuration Localization Editor Cancel Save" at bounding box center [766, 77] width 1073 height 56
click at [1257, 80] on span "Save" at bounding box center [1251, 77] width 24 height 14
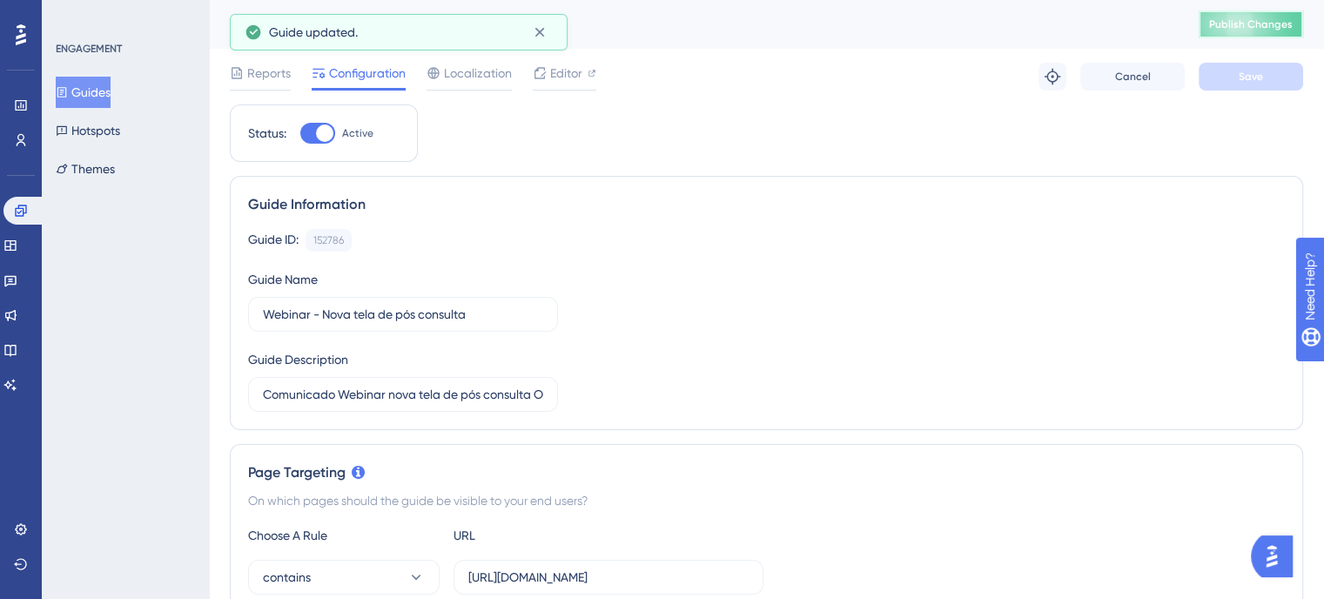
click at [1280, 27] on span "Publish Changes" at bounding box center [1251, 24] width 84 height 14
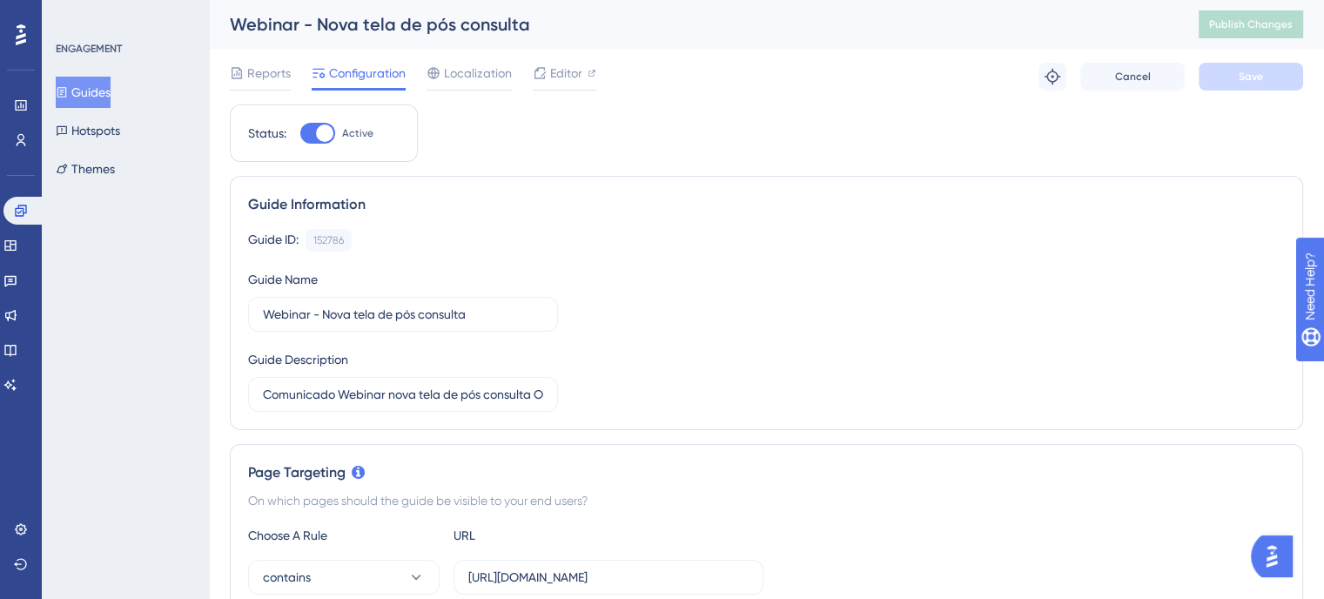
click at [84, 79] on button "Guides" at bounding box center [83, 92] width 55 height 31
